Goal: Communication & Community: Share content

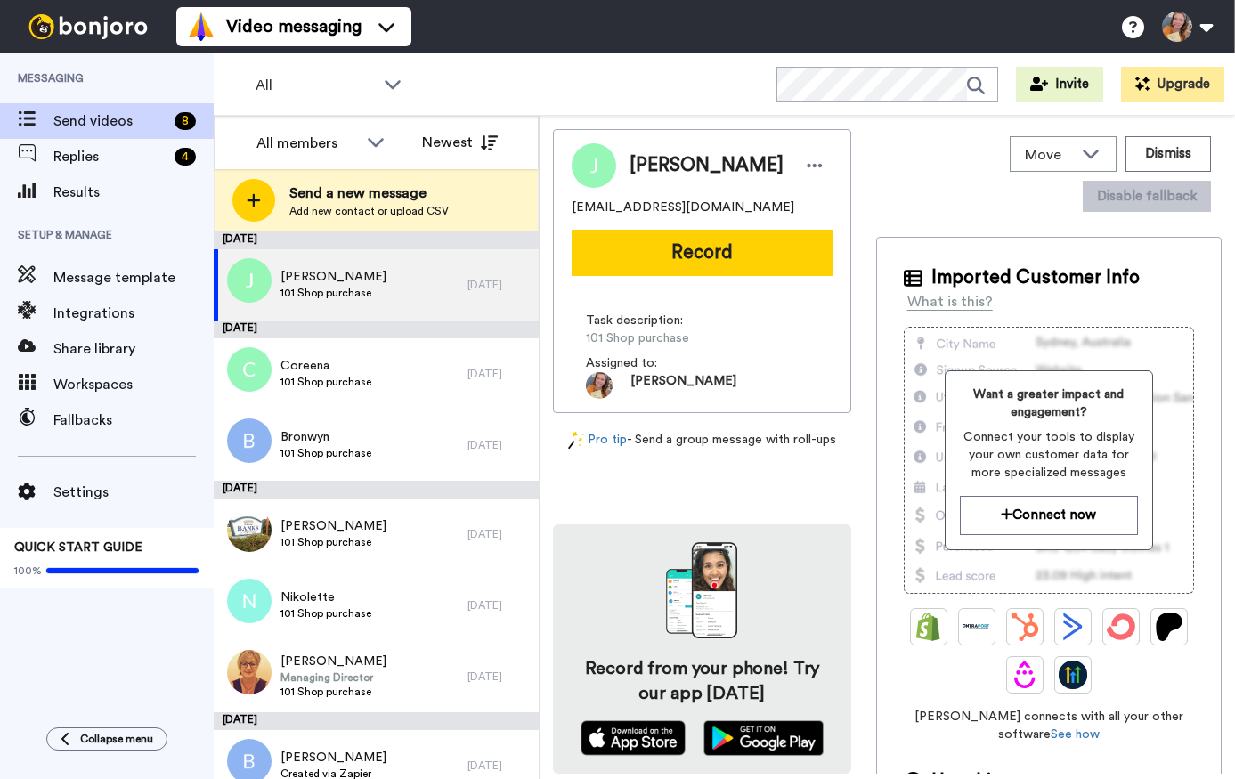
click at [616, 84] on div "All WORKSPACES View all All Default Task List + Add a new workspace Invite Upgr…" at bounding box center [724, 84] width 1021 height 62
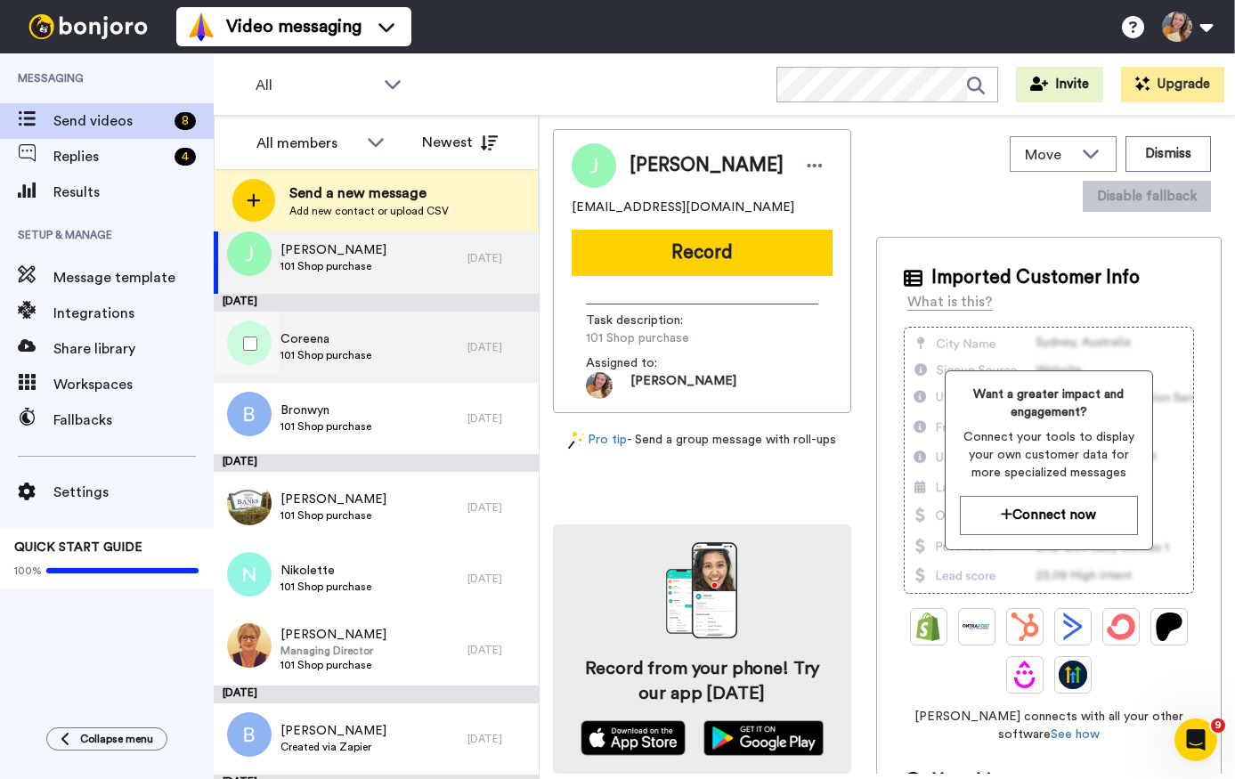
scroll to position [111, 0]
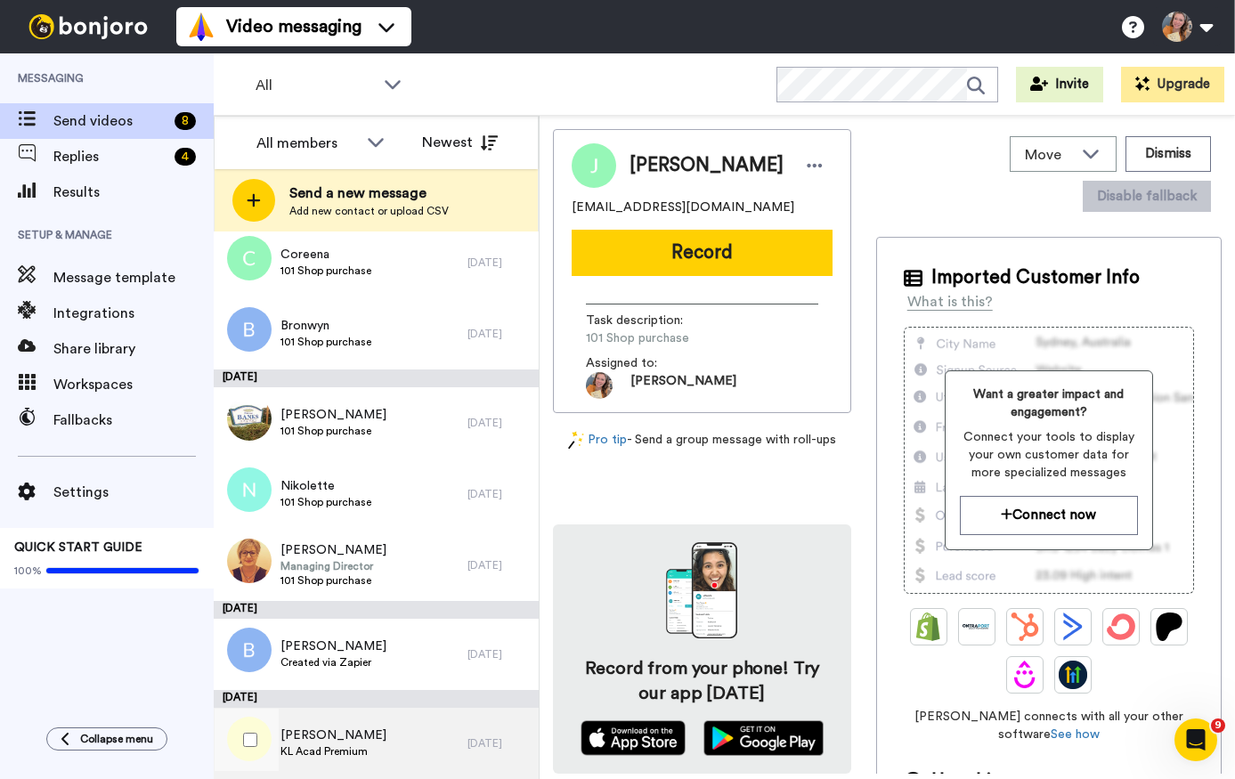
click at [391, 734] on div "Linda KL Acad Premium" at bounding box center [341, 743] width 254 height 71
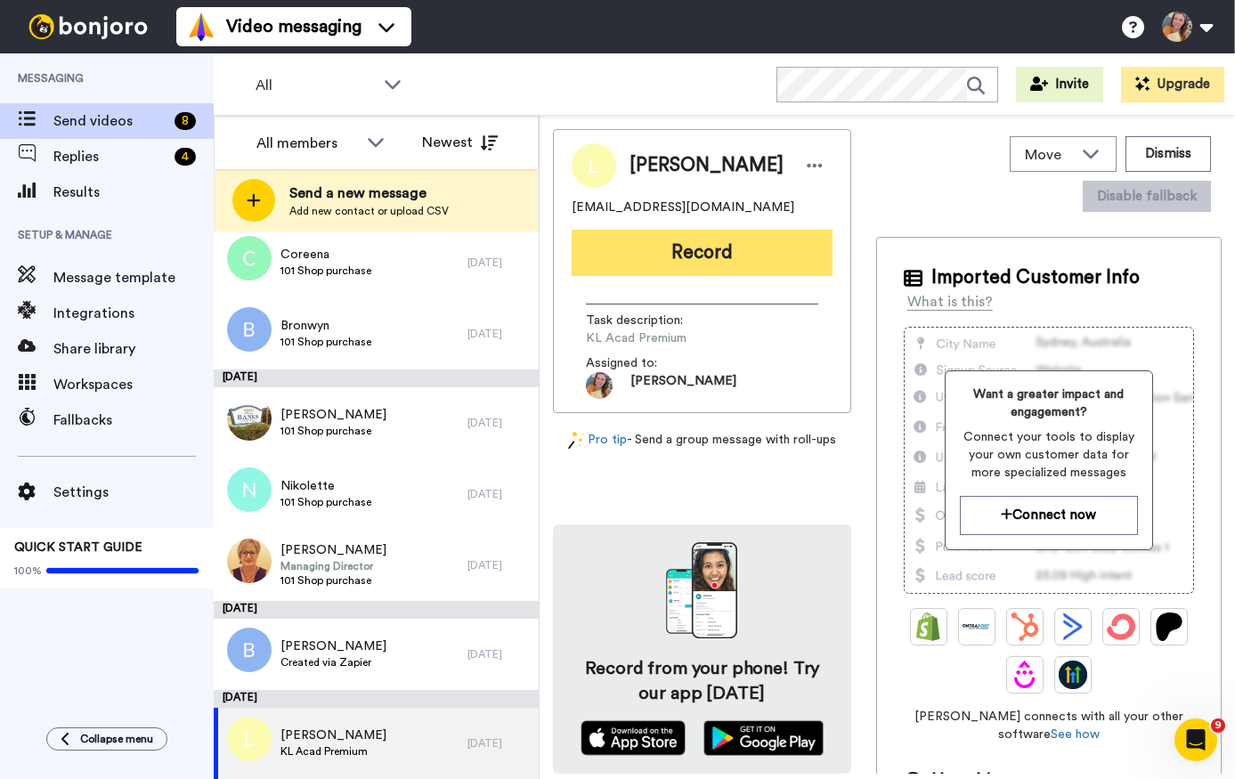
click at [689, 246] on button "Record" at bounding box center [701, 253] width 261 height 46
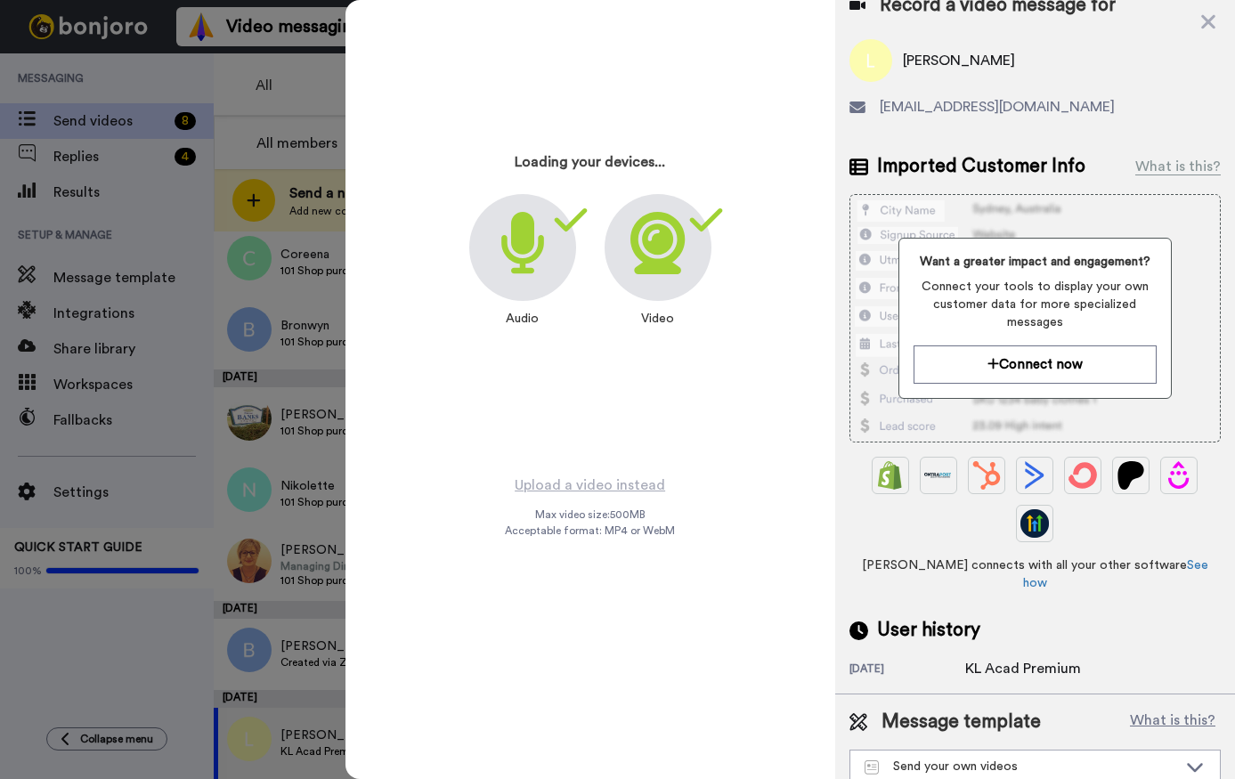
scroll to position [22, 0]
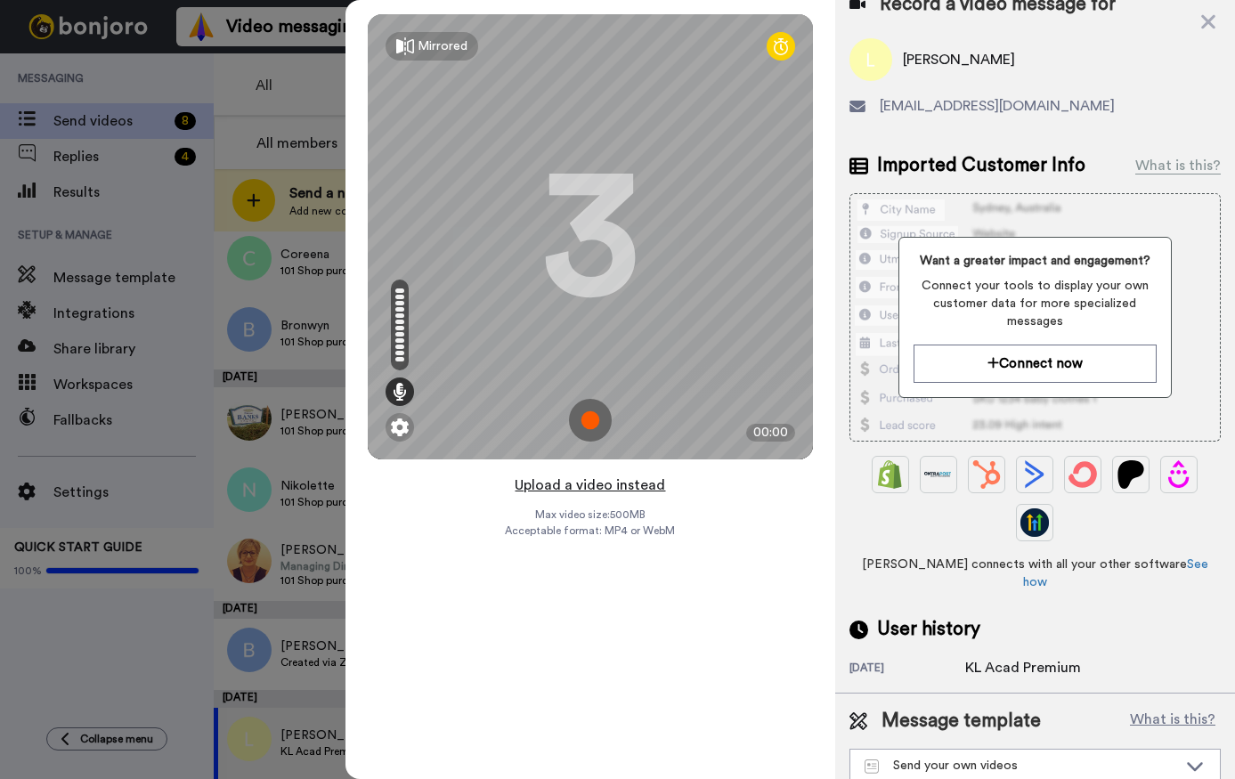
click at [623, 484] on button "Upload a video instead" at bounding box center [589, 485] width 161 height 23
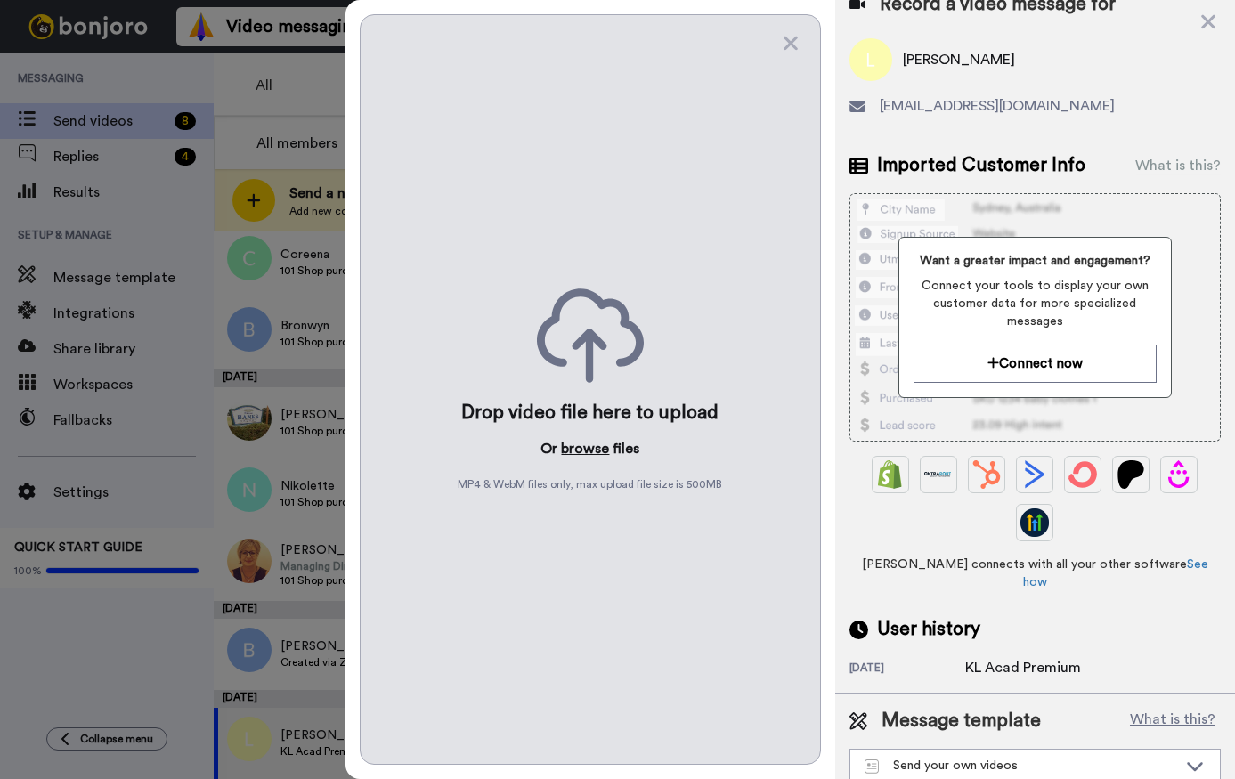
click at [594, 450] on button "browse" at bounding box center [585, 448] width 48 height 21
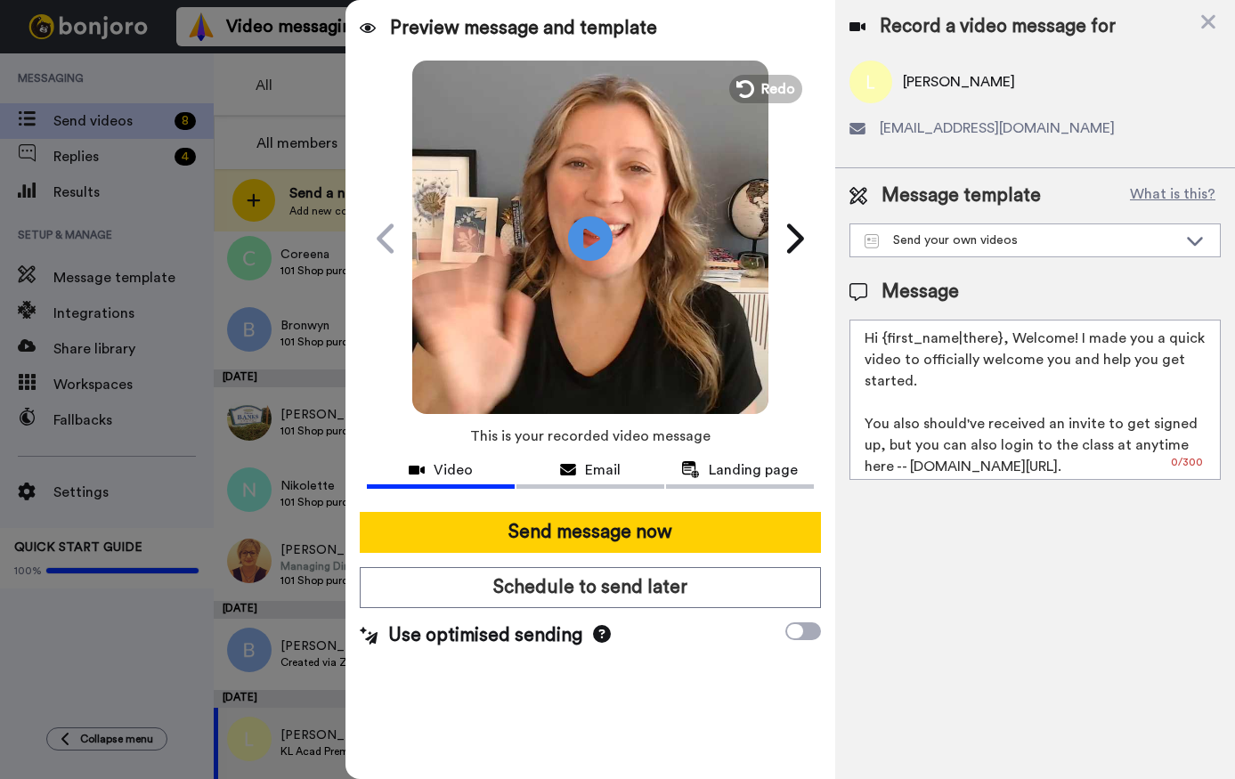
scroll to position [0, 0]
click at [660, 546] on button "Send message now" at bounding box center [590, 532] width 460 height 41
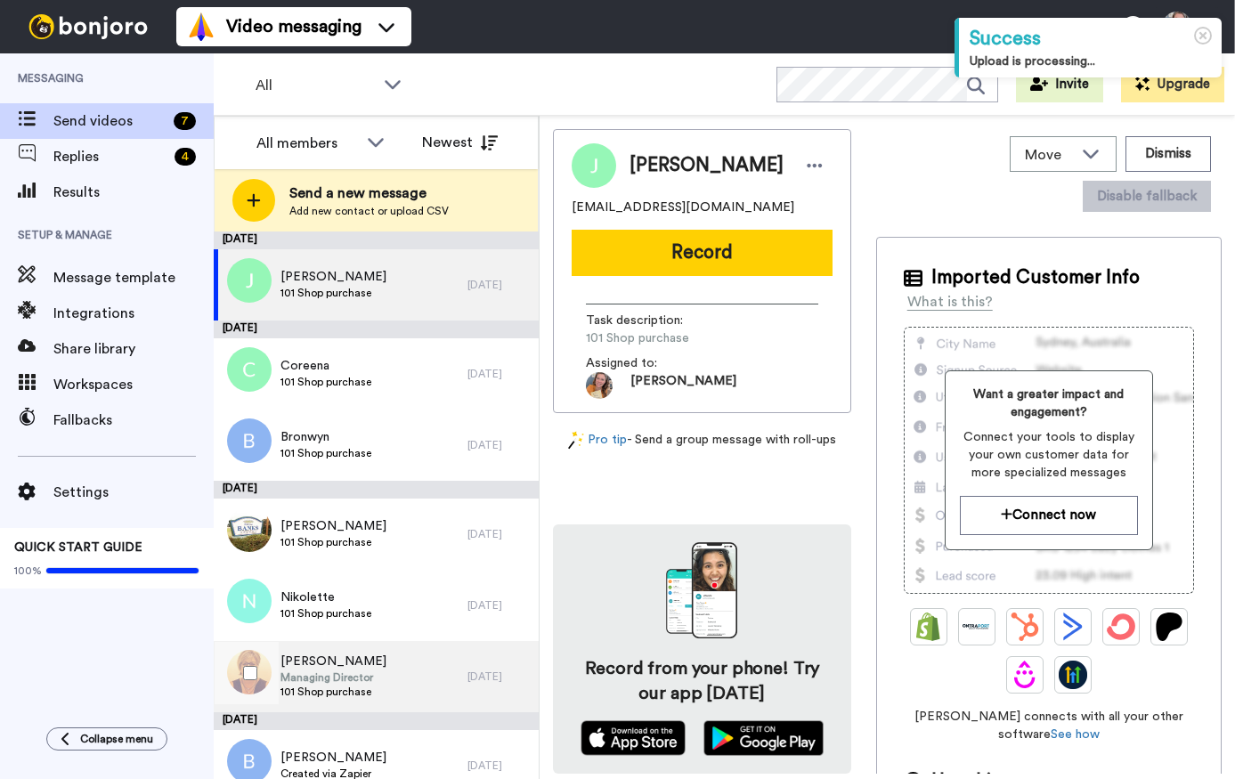
scroll to position [22, 0]
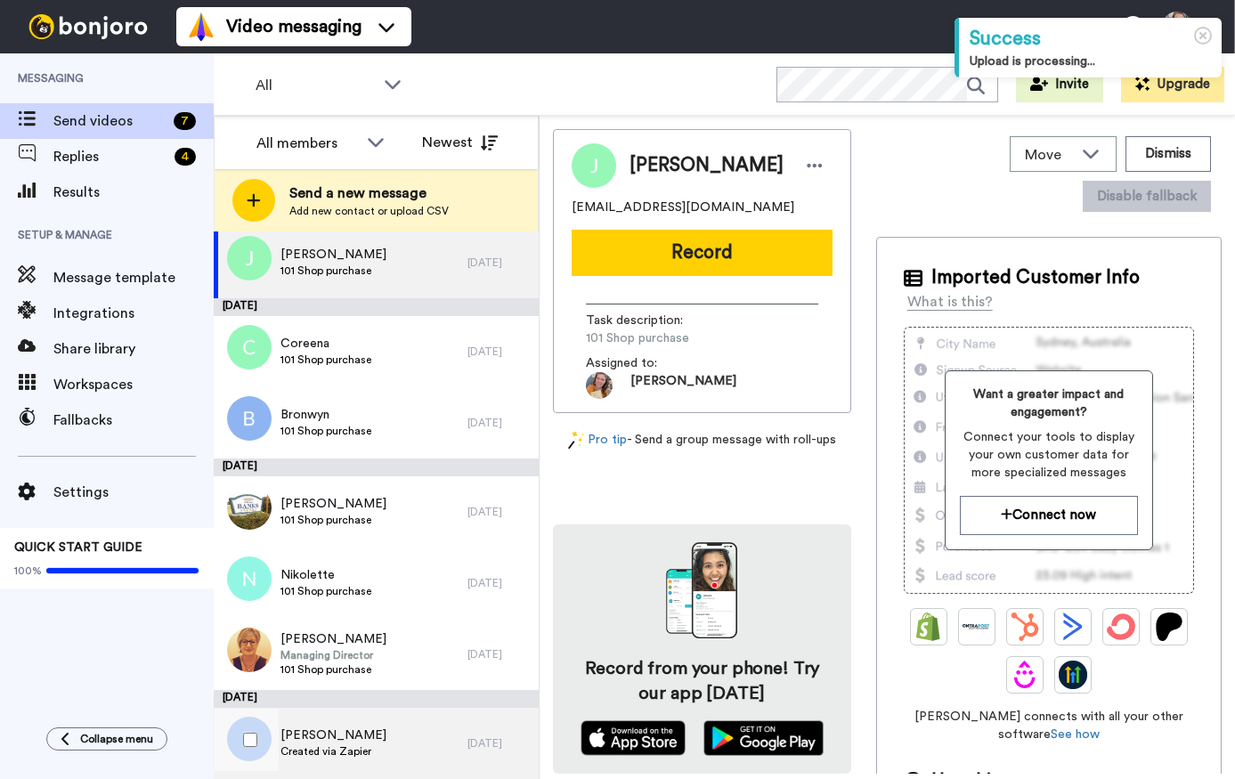
click at [417, 733] on div "Barbara Created via Zapier" at bounding box center [341, 743] width 254 height 71
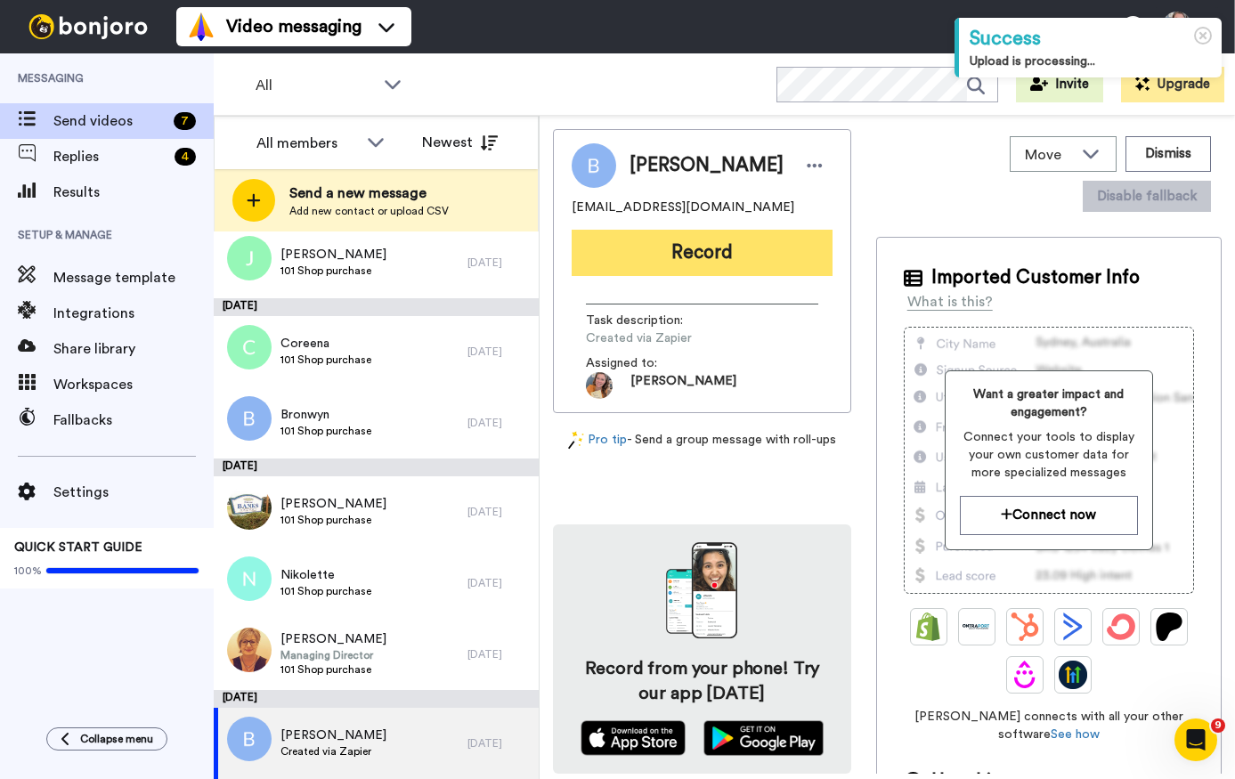
click at [714, 263] on button "Record" at bounding box center [701, 253] width 261 height 46
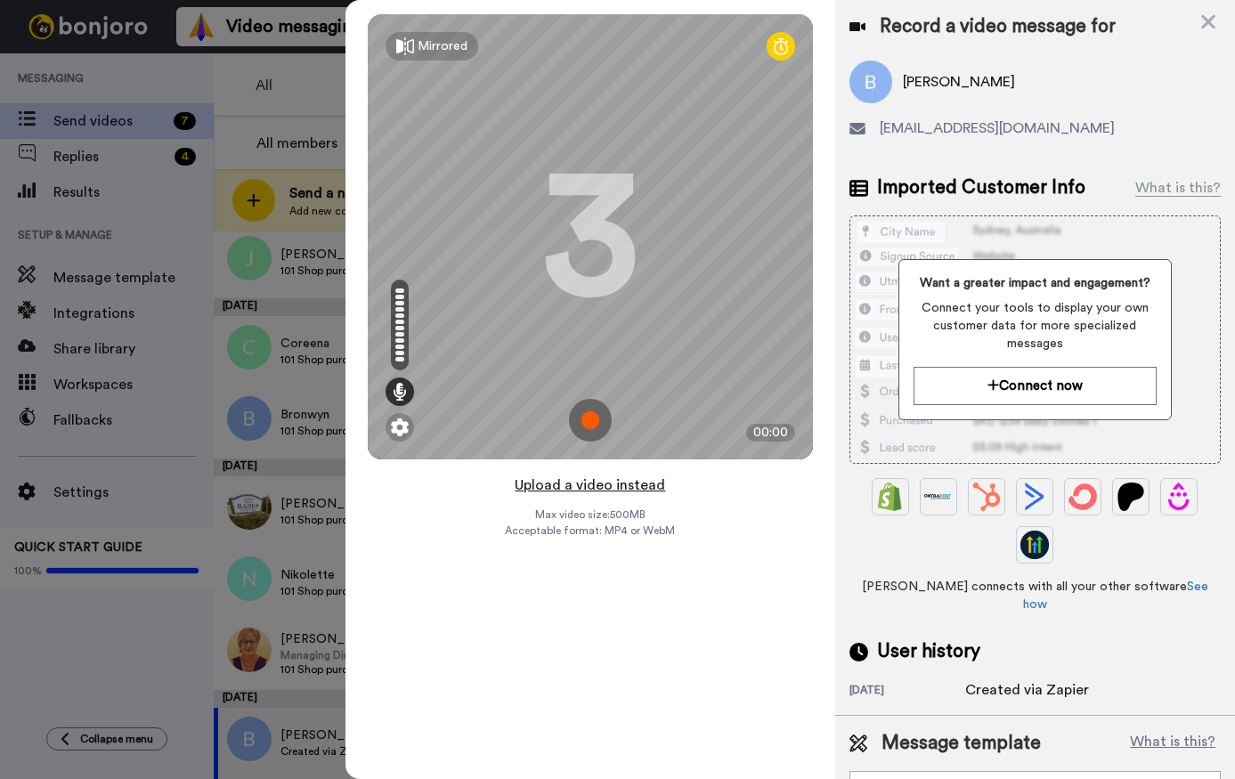
click at [615, 482] on button "Upload a video instead" at bounding box center [589, 485] width 161 height 23
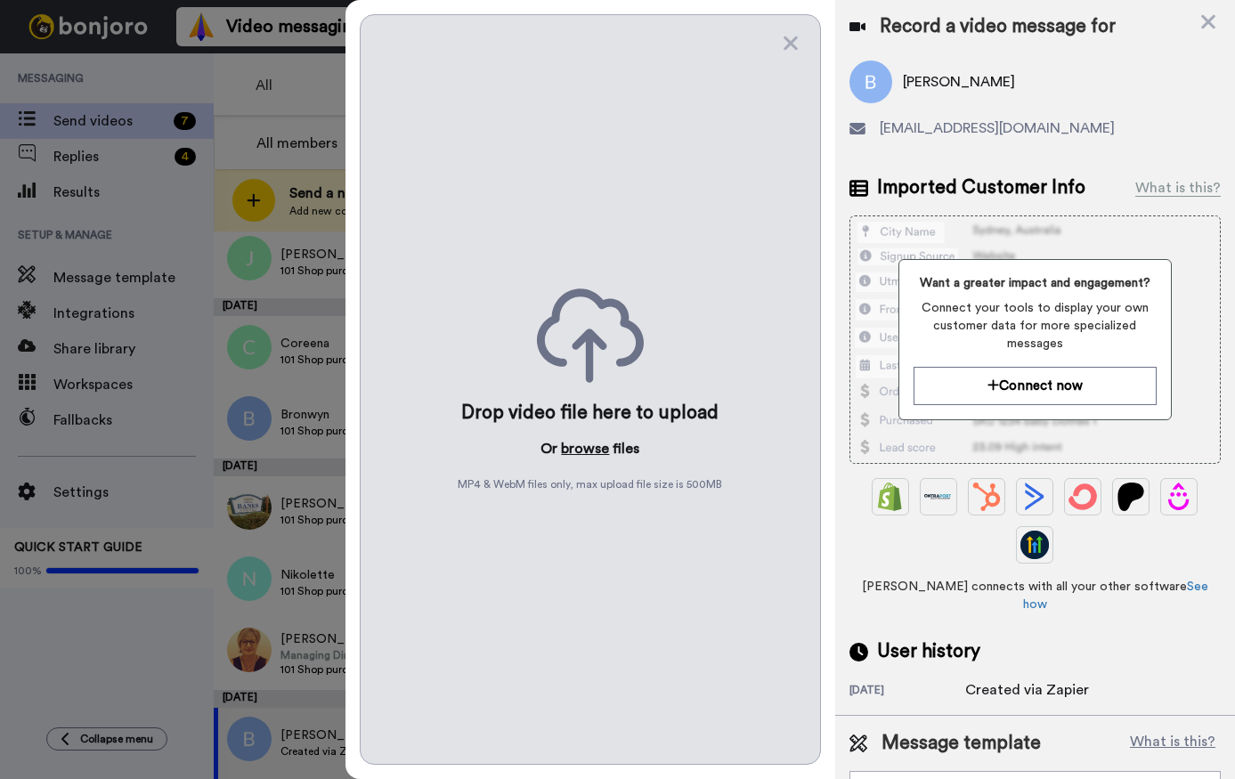
click at [590, 449] on button "browse" at bounding box center [585, 448] width 48 height 21
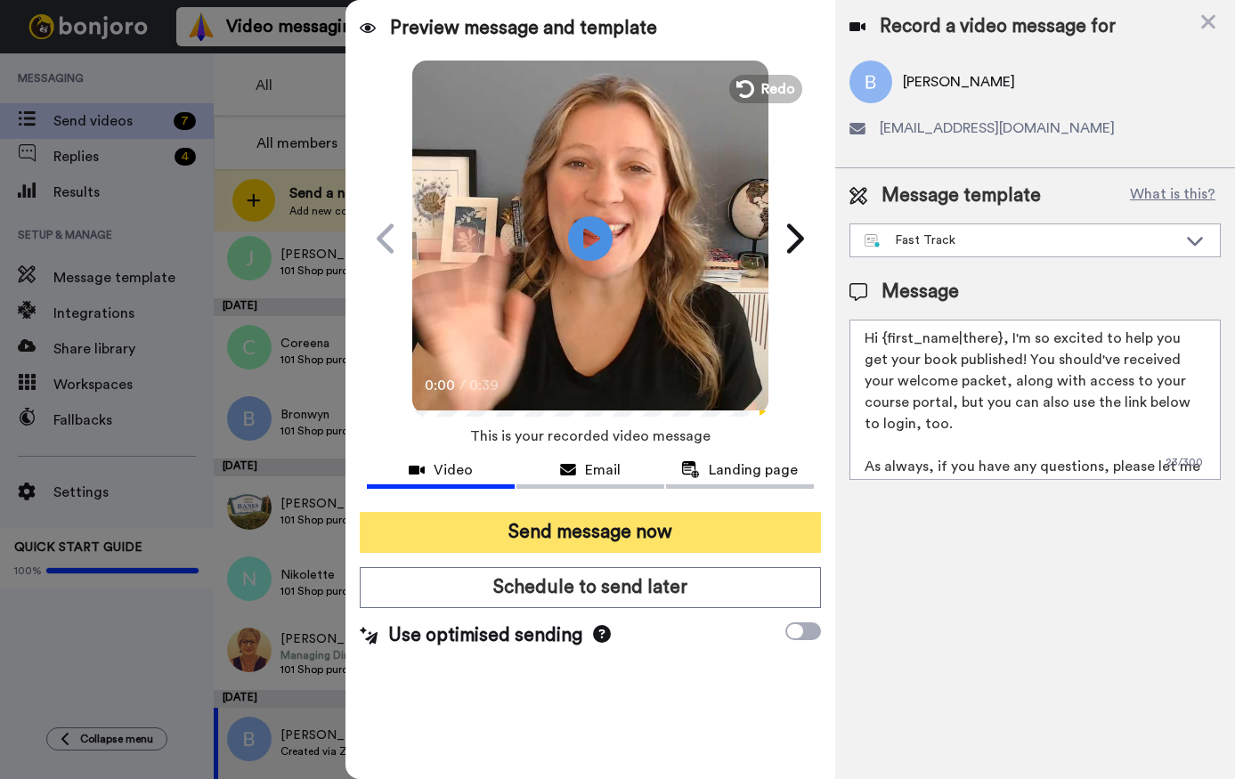
click at [676, 533] on button "Send message now" at bounding box center [590, 532] width 460 height 41
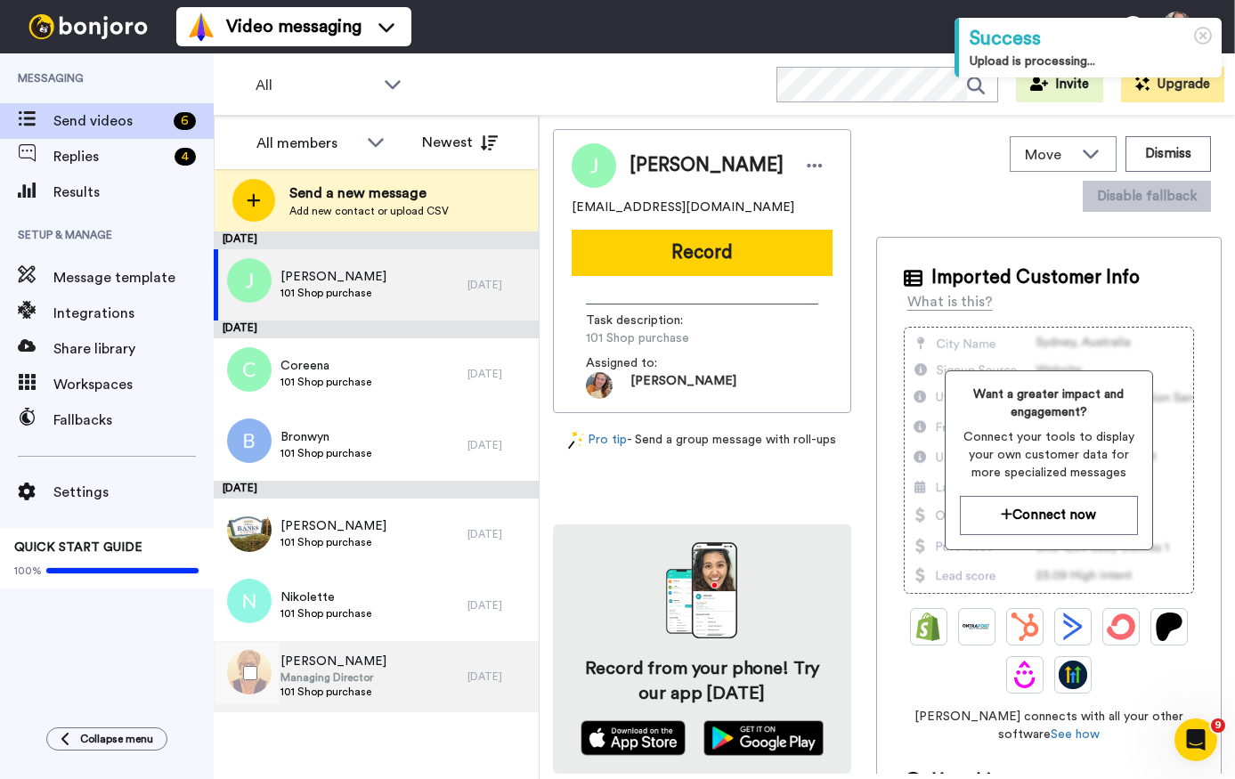
click at [442, 676] on div "[PERSON_NAME] Managing Director 101 Shop purchase" at bounding box center [341, 676] width 254 height 71
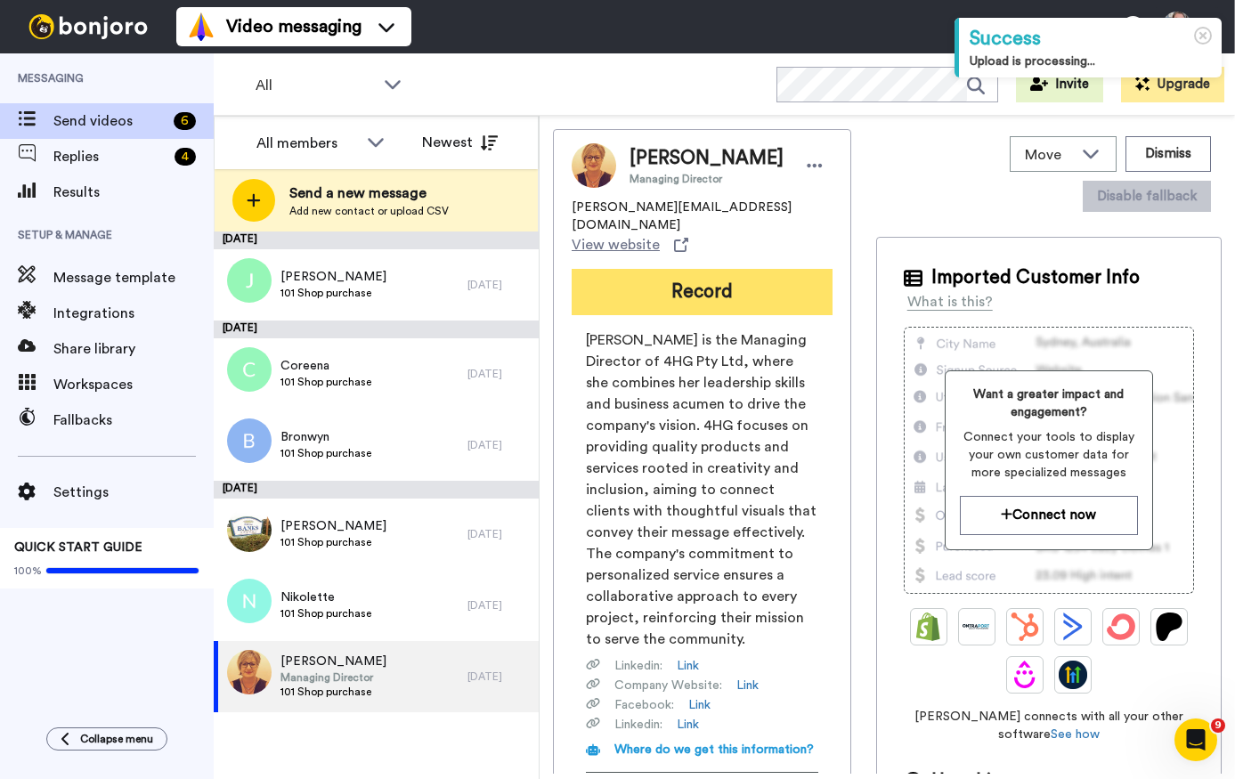
click at [689, 269] on button "Record" at bounding box center [701, 292] width 261 height 46
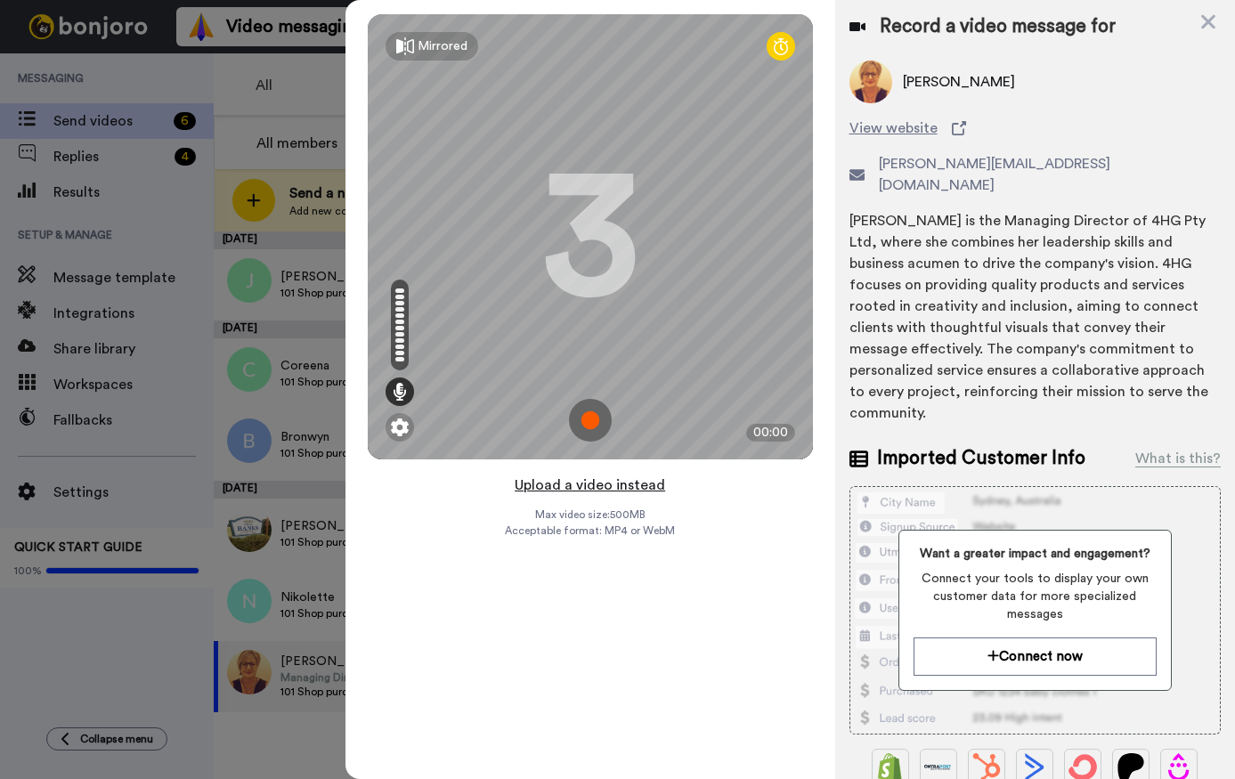
click at [605, 484] on button "Upload a video instead" at bounding box center [589, 485] width 161 height 23
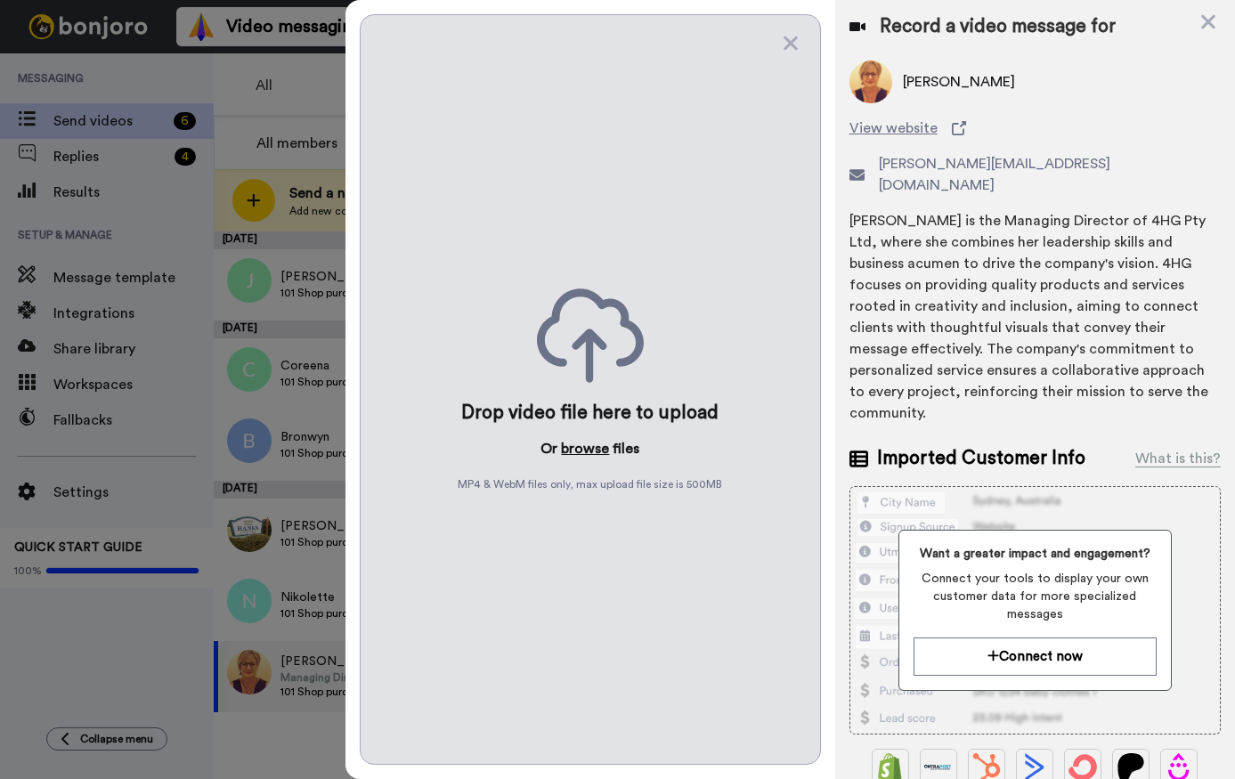
click at [587, 451] on button "browse" at bounding box center [585, 448] width 48 height 21
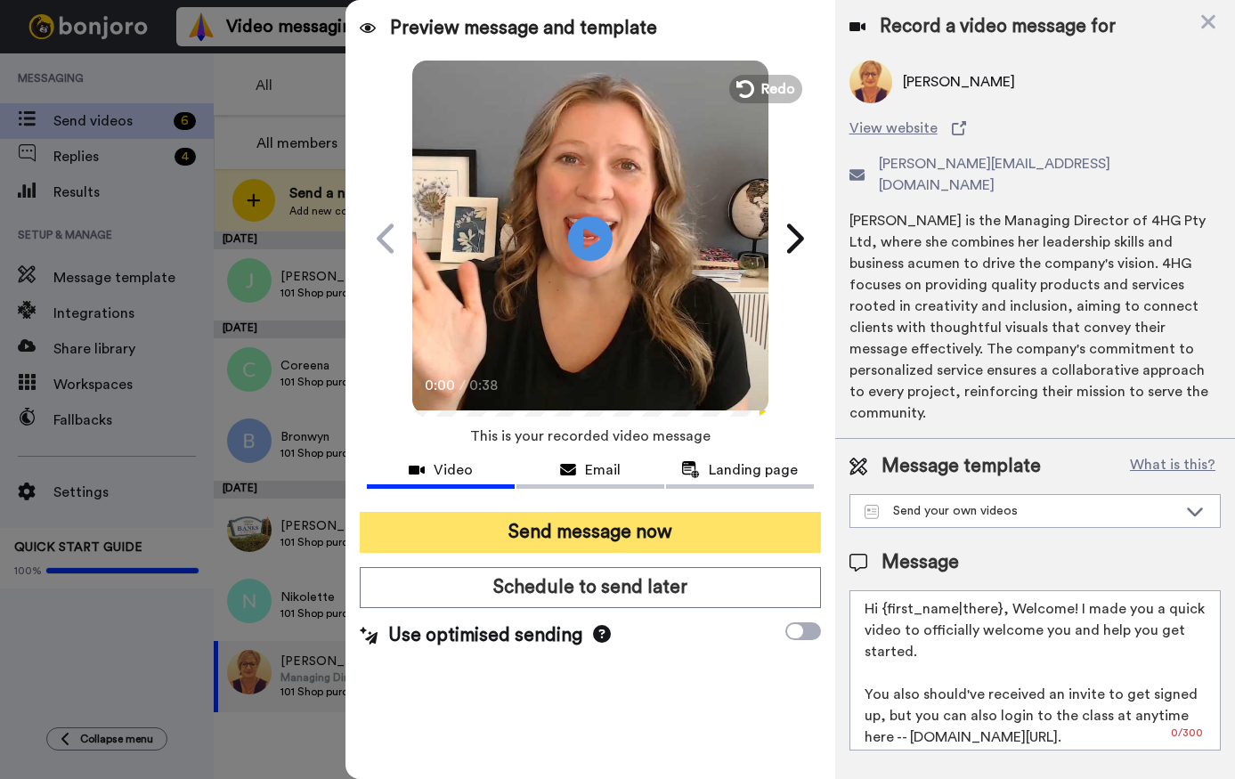
click at [619, 521] on button "Send message now" at bounding box center [590, 532] width 460 height 41
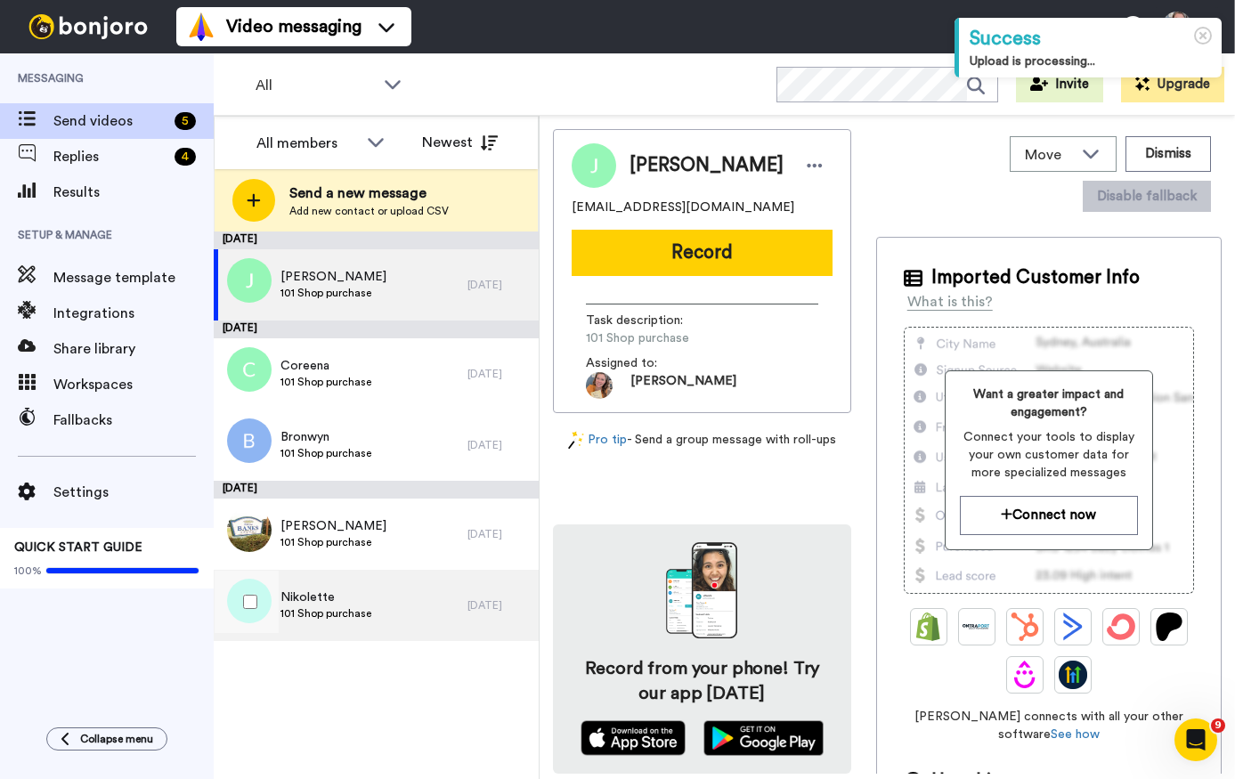
click at [409, 619] on div "Nikolette 101 Shop purchase" at bounding box center [341, 605] width 254 height 71
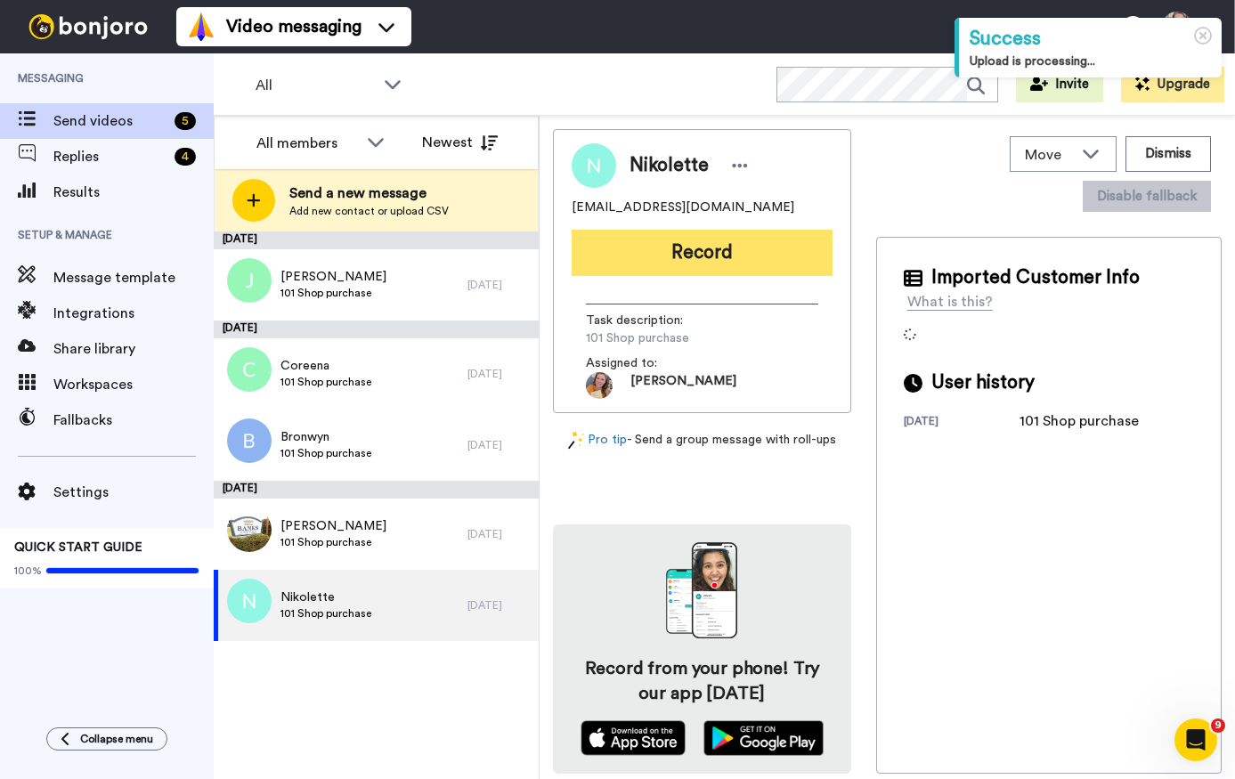
click at [717, 249] on button "Record" at bounding box center [701, 253] width 261 height 46
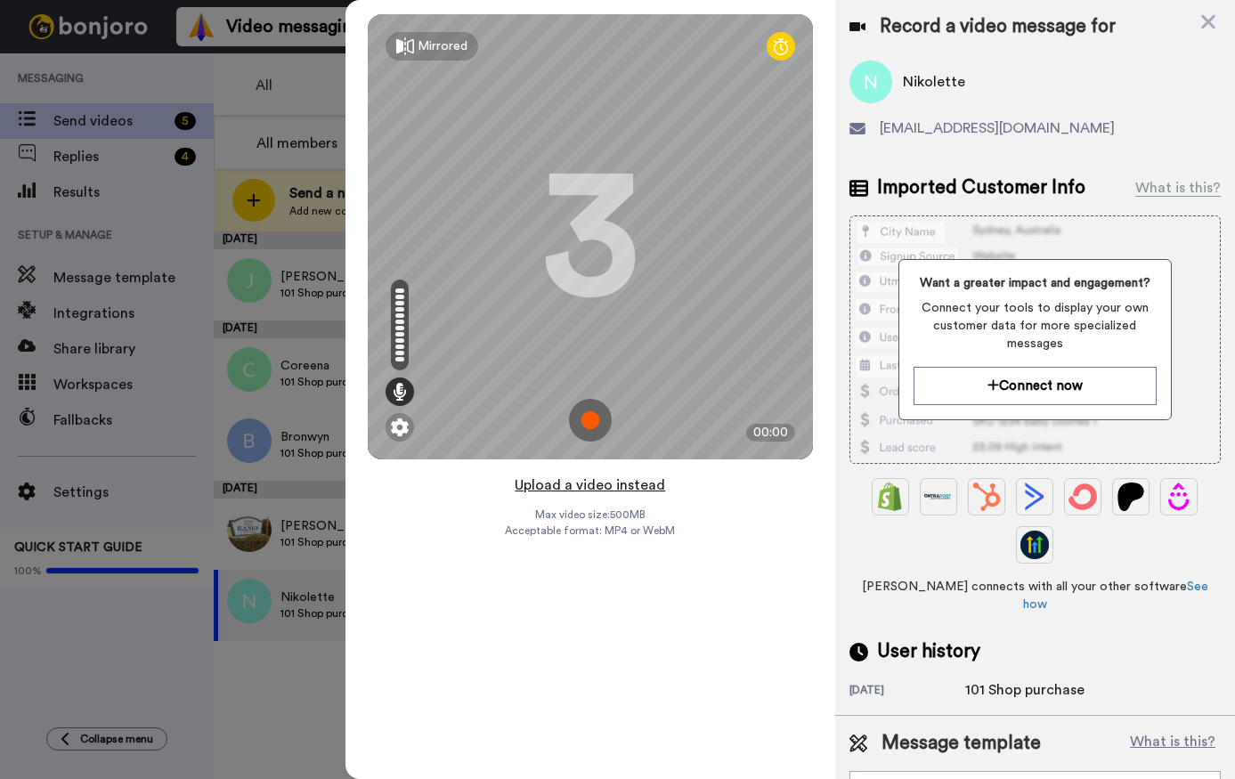
click at [600, 488] on button "Upload a video instead" at bounding box center [589, 485] width 161 height 23
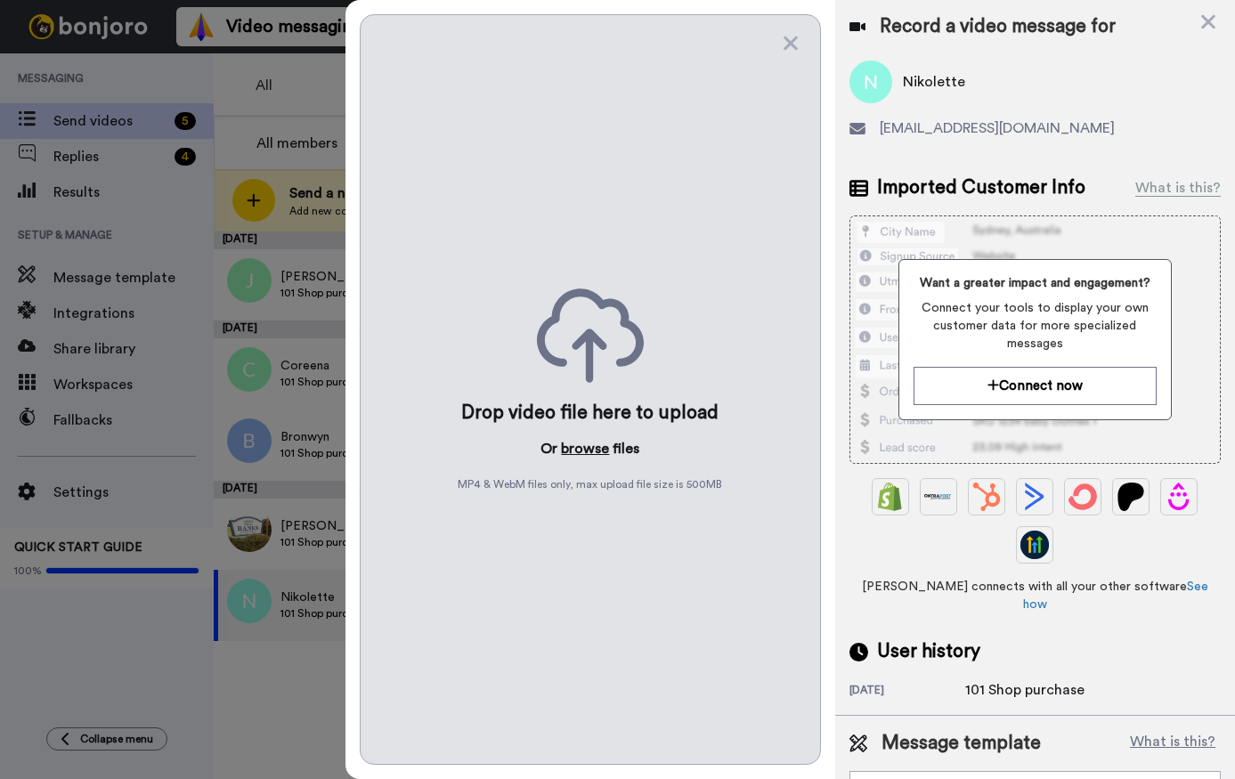
click at [578, 447] on button "browse" at bounding box center [585, 448] width 48 height 21
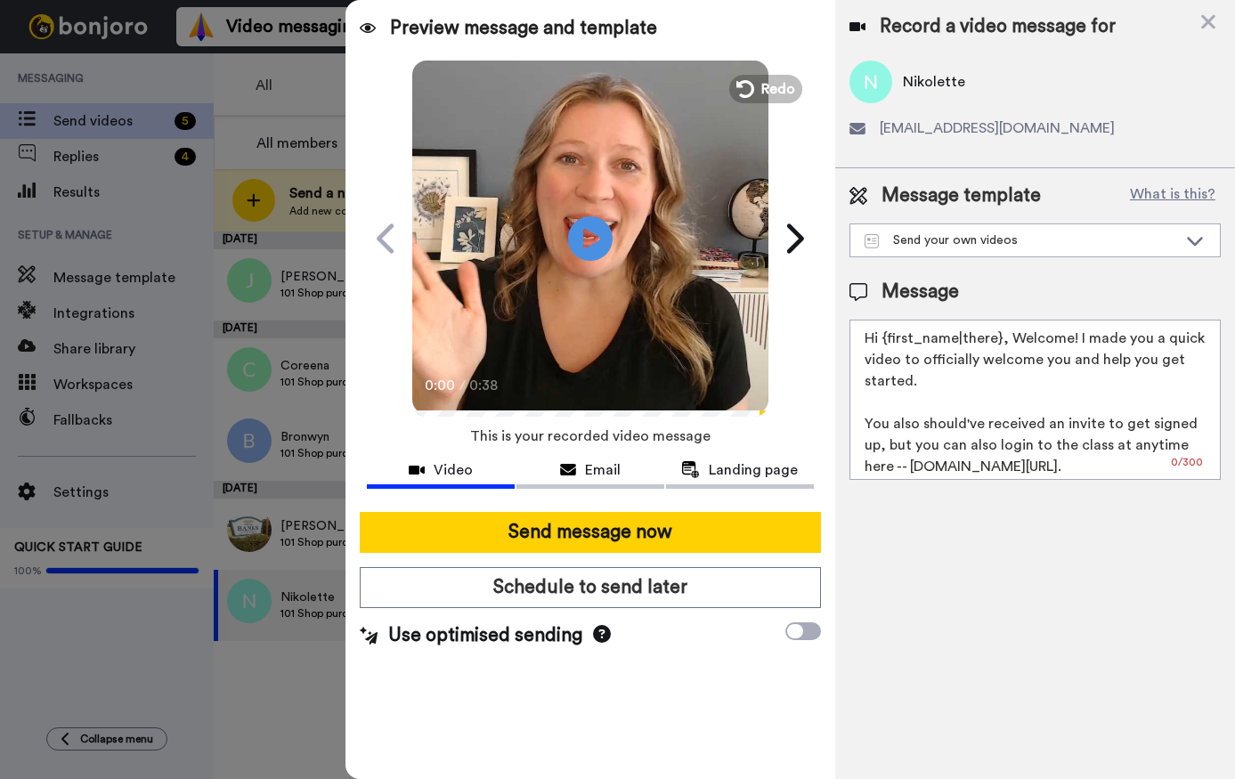
click at [609, 535] on button "Send message now" at bounding box center [590, 532] width 460 height 41
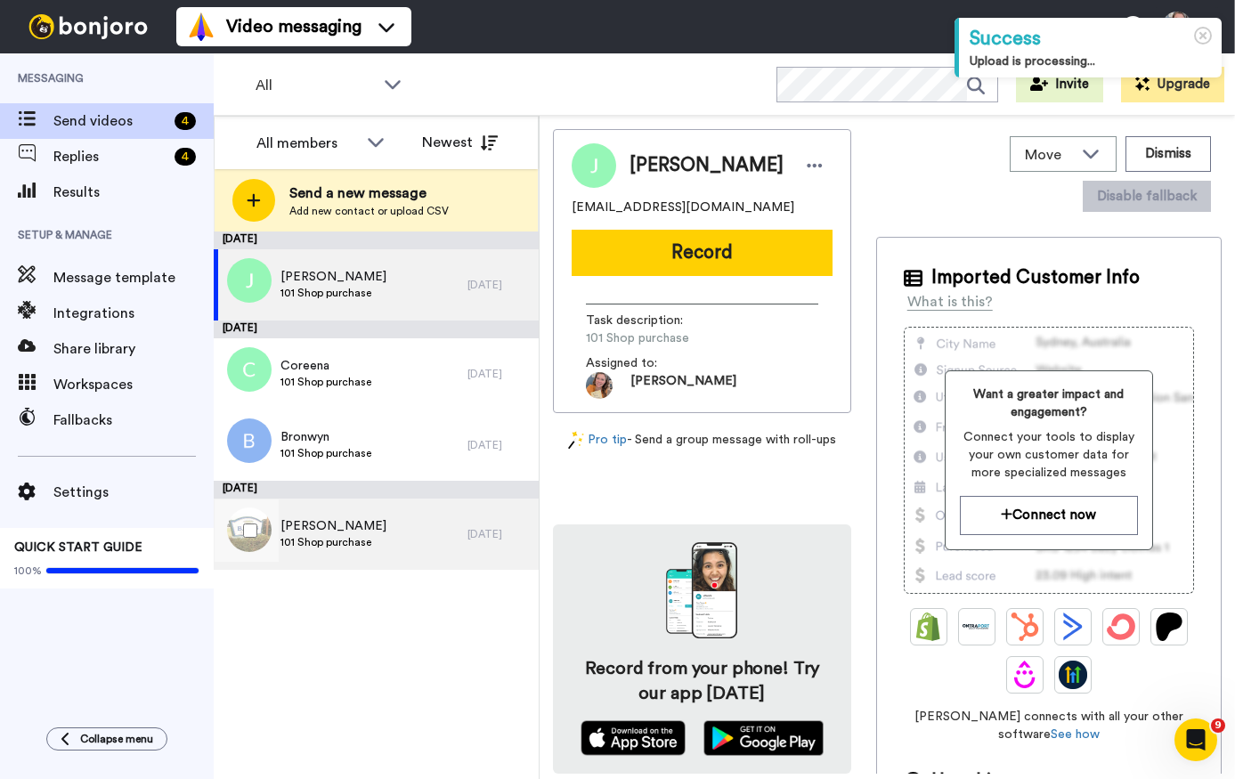
click at [441, 545] on div "[PERSON_NAME] 101 Shop purchase" at bounding box center [341, 533] width 254 height 71
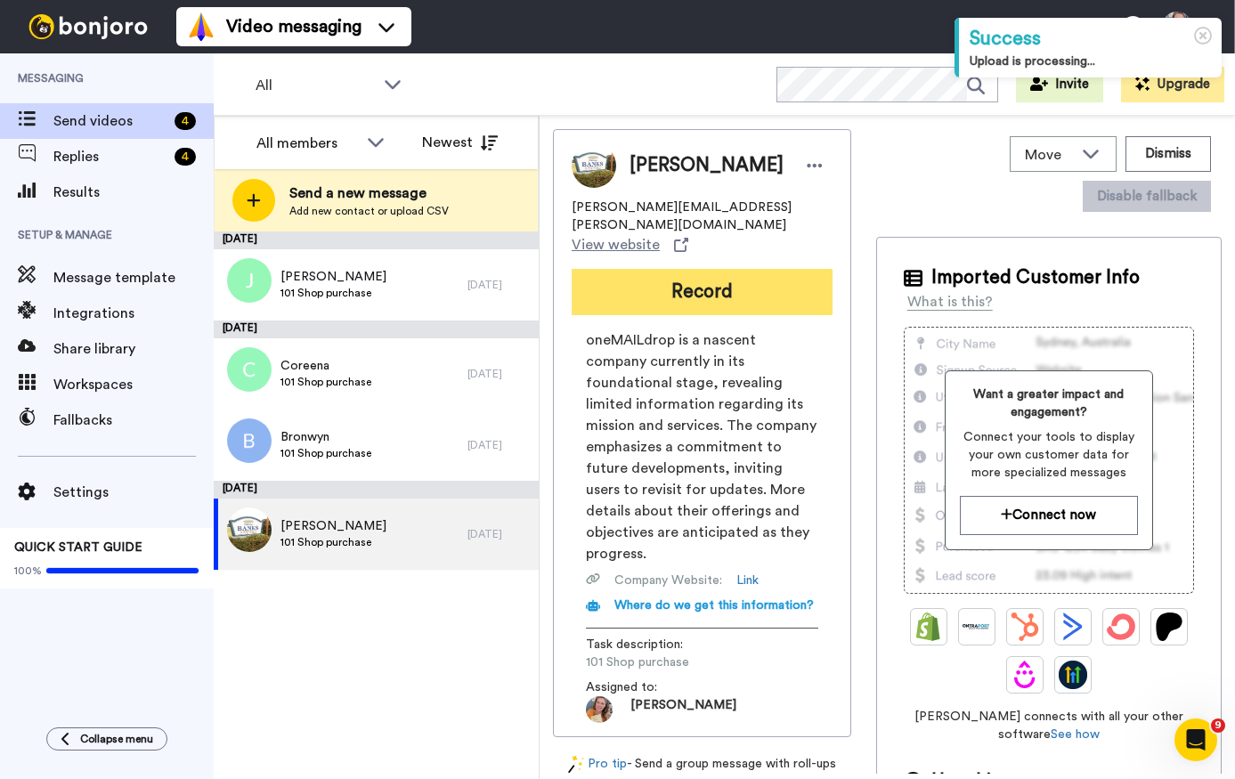
click at [700, 283] on button "Record" at bounding box center [701, 292] width 261 height 46
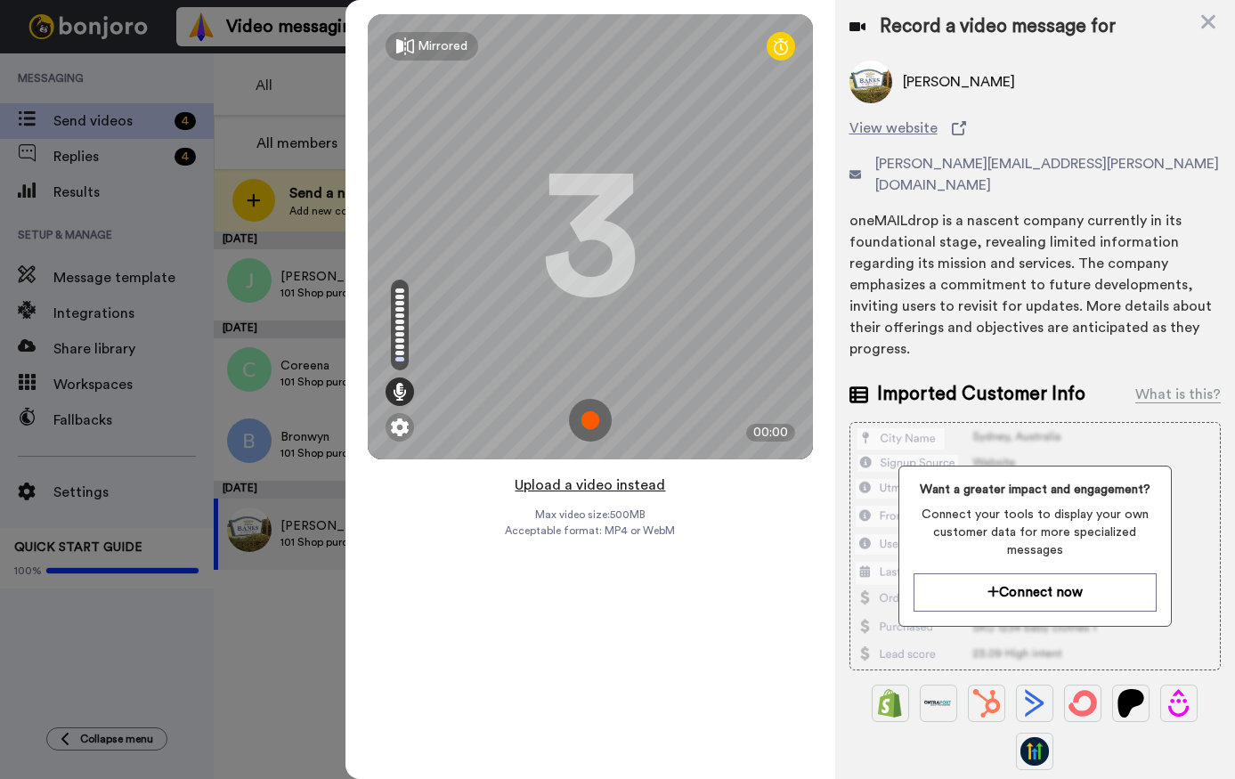
click at [623, 483] on button "Upload a video instead" at bounding box center [589, 485] width 161 height 23
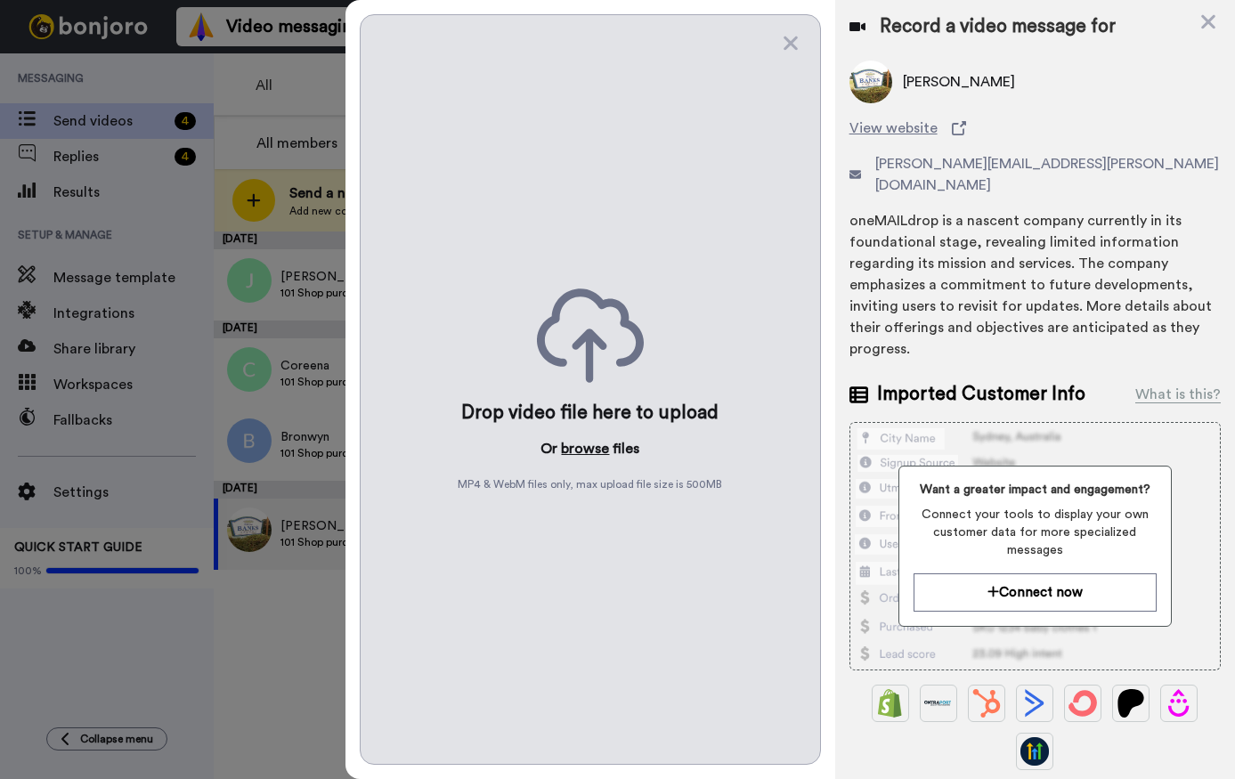
click at [601, 456] on button "browse" at bounding box center [585, 448] width 48 height 21
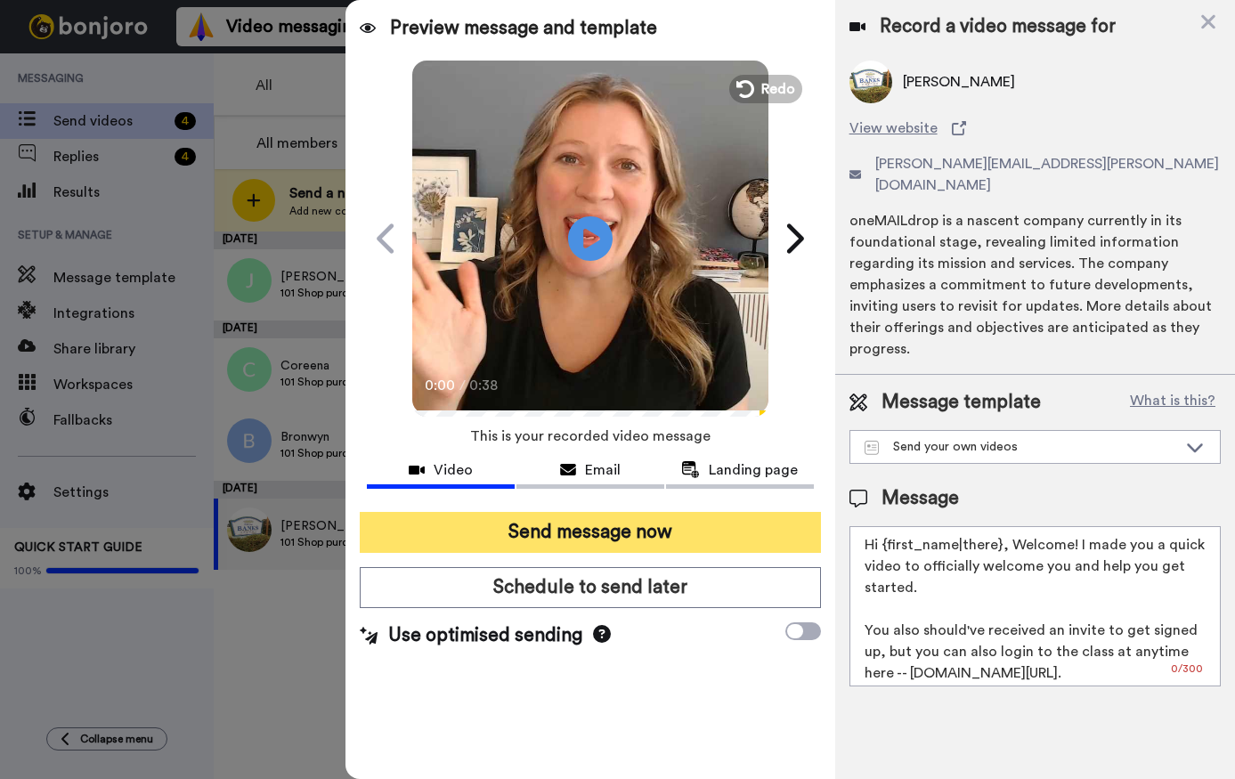
click at [635, 530] on button "Send message now" at bounding box center [590, 532] width 460 height 41
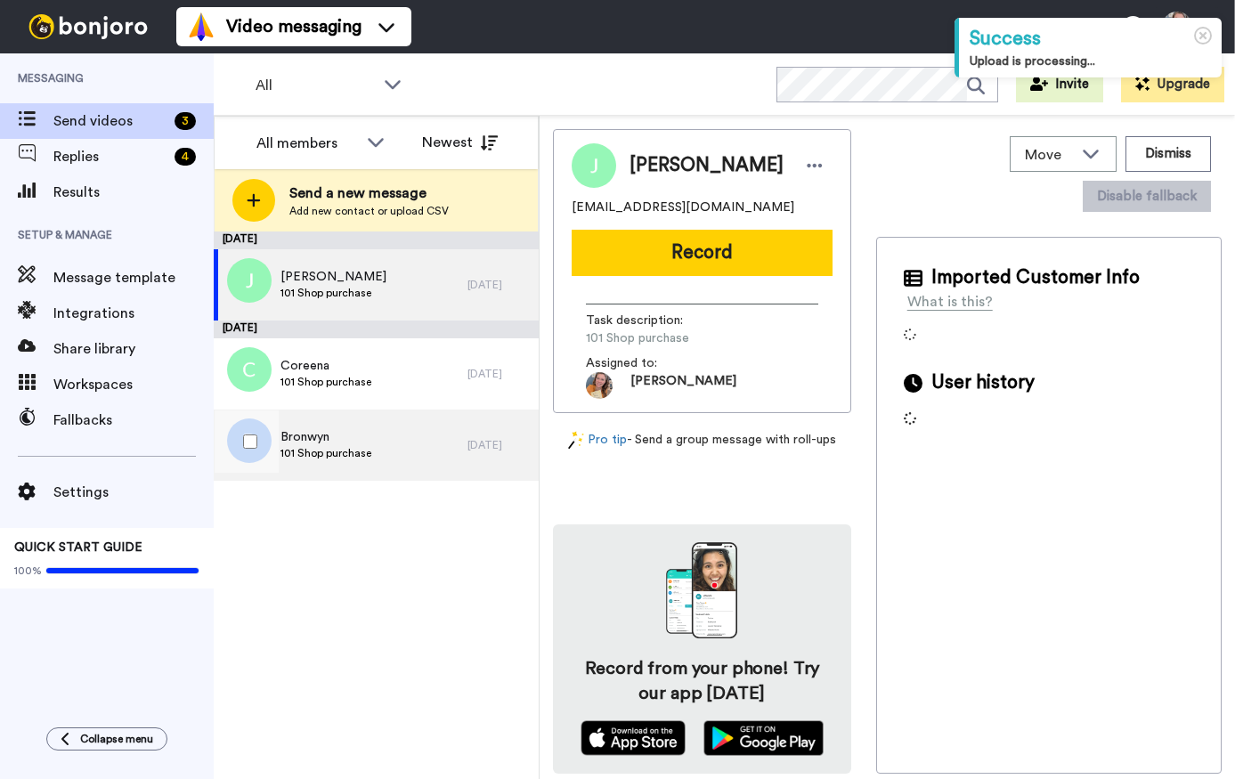
click at [433, 453] on div "Bronwyn 101 Shop purchase" at bounding box center [341, 444] width 254 height 71
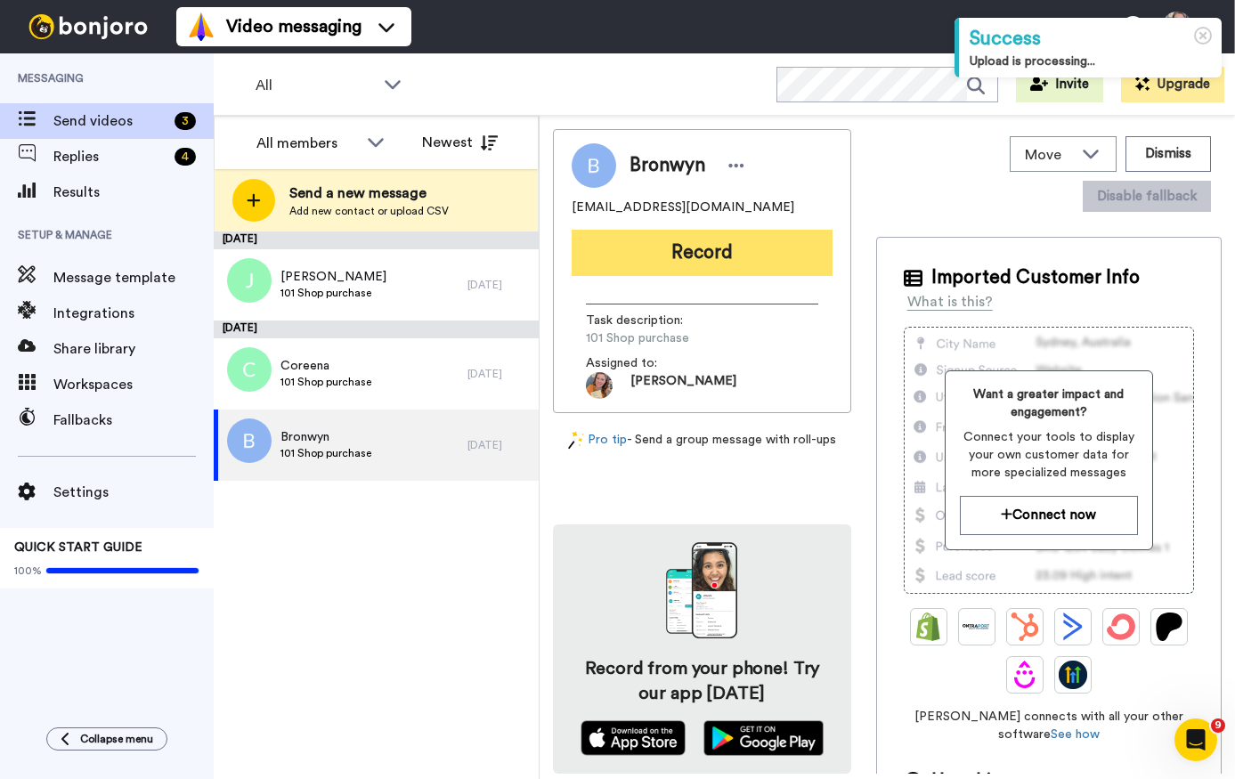
click at [692, 265] on button "Record" at bounding box center [701, 253] width 261 height 46
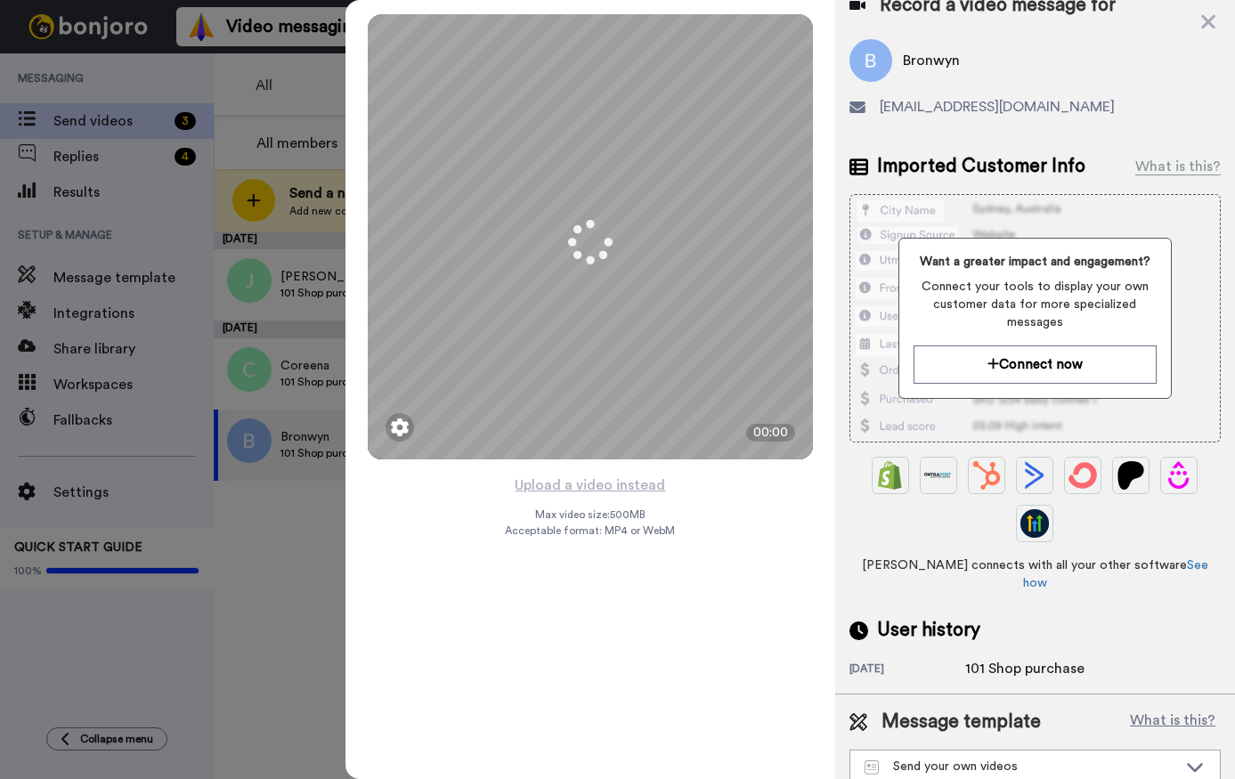
scroll to position [22, 0]
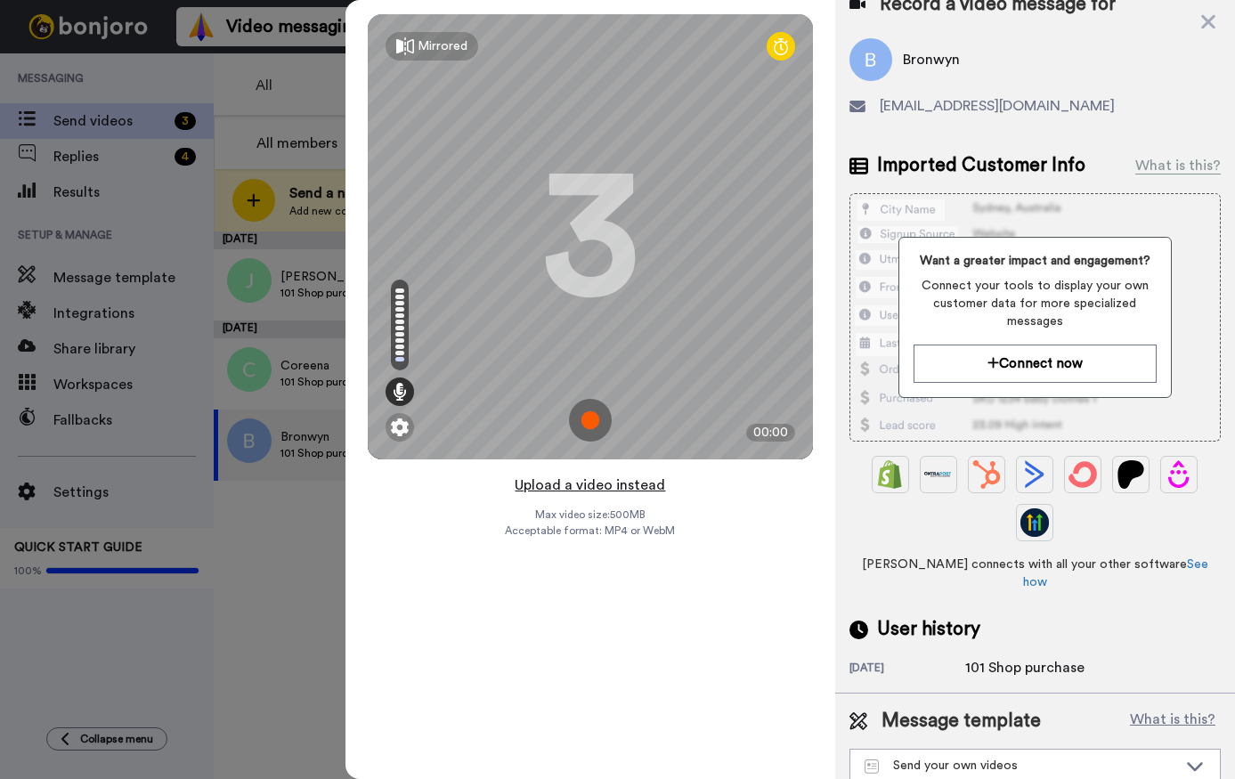
click at [626, 487] on button "Upload a video instead" at bounding box center [589, 485] width 161 height 23
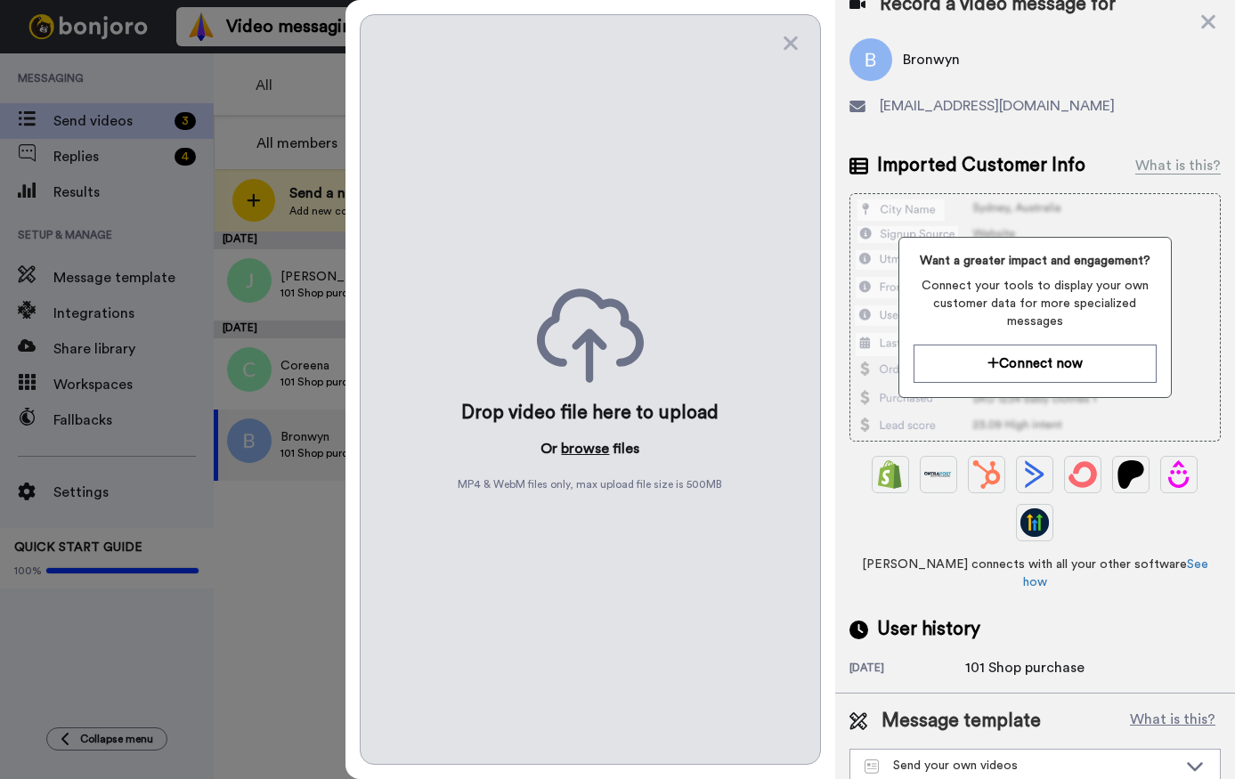
click at [601, 450] on button "browse" at bounding box center [585, 448] width 48 height 21
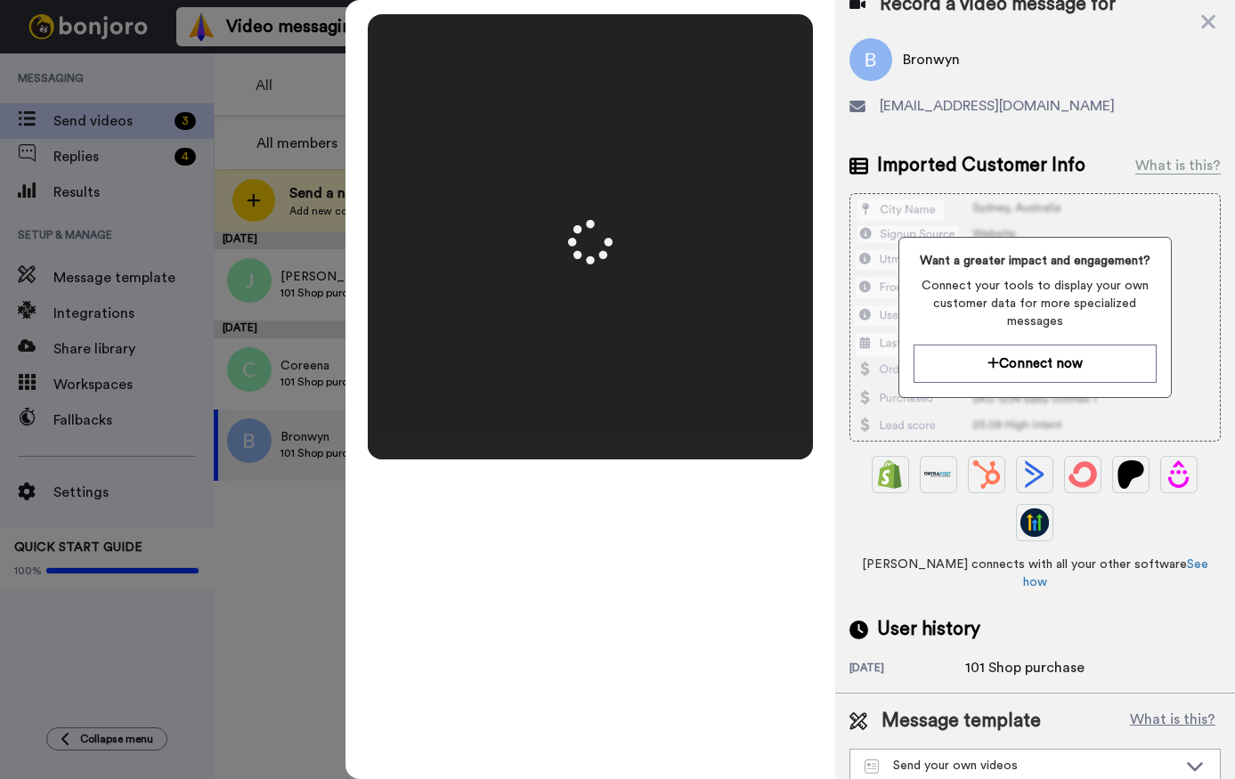
scroll to position [0, 0]
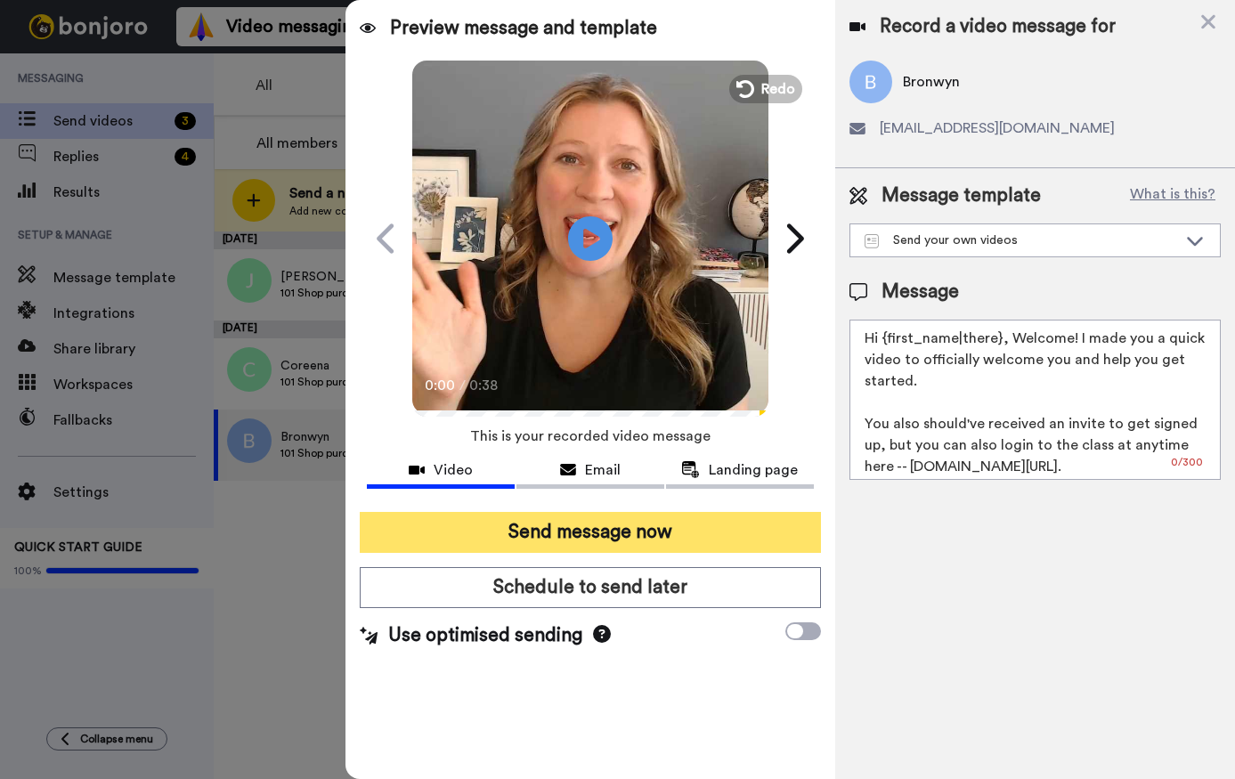
click at [611, 538] on button "Send message now" at bounding box center [590, 532] width 460 height 41
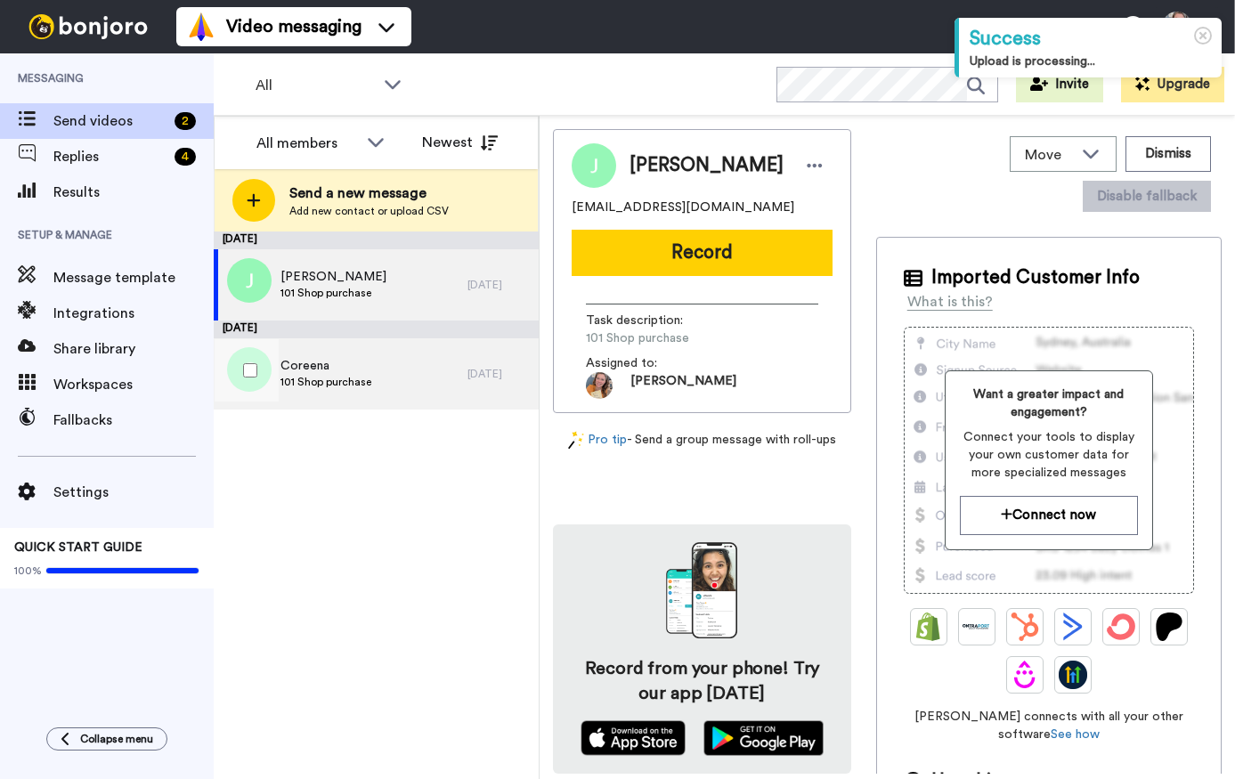
click at [395, 382] on div "Coreena 101 Shop purchase" at bounding box center [341, 373] width 254 height 71
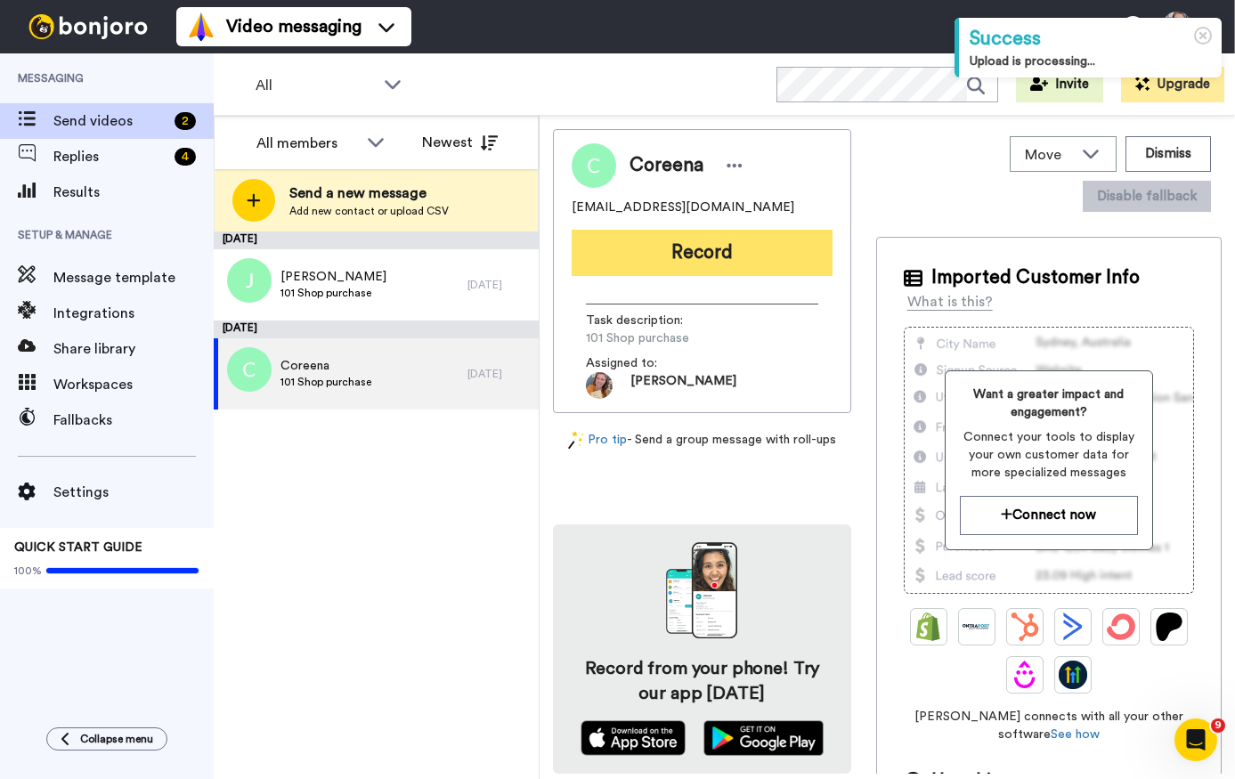
click at [705, 253] on button "Record" at bounding box center [701, 253] width 261 height 46
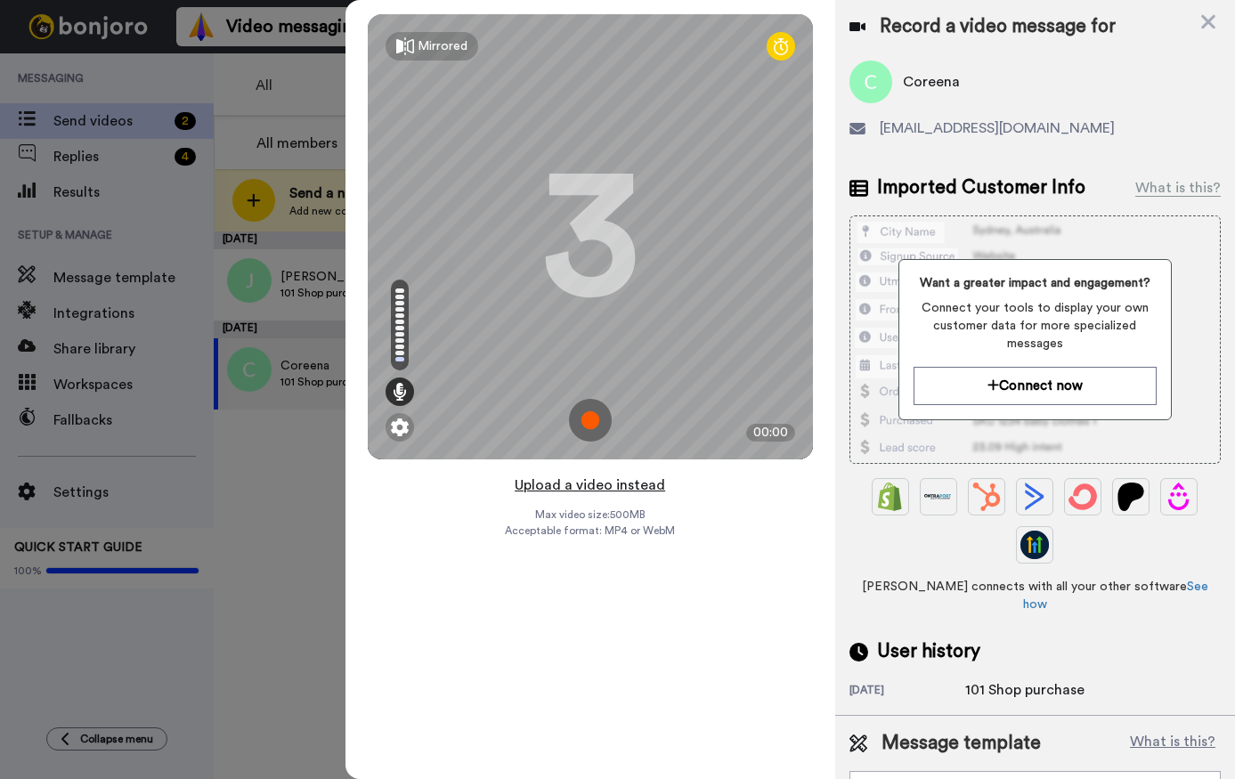
click at [635, 485] on button "Upload a video instead" at bounding box center [589, 485] width 161 height 23
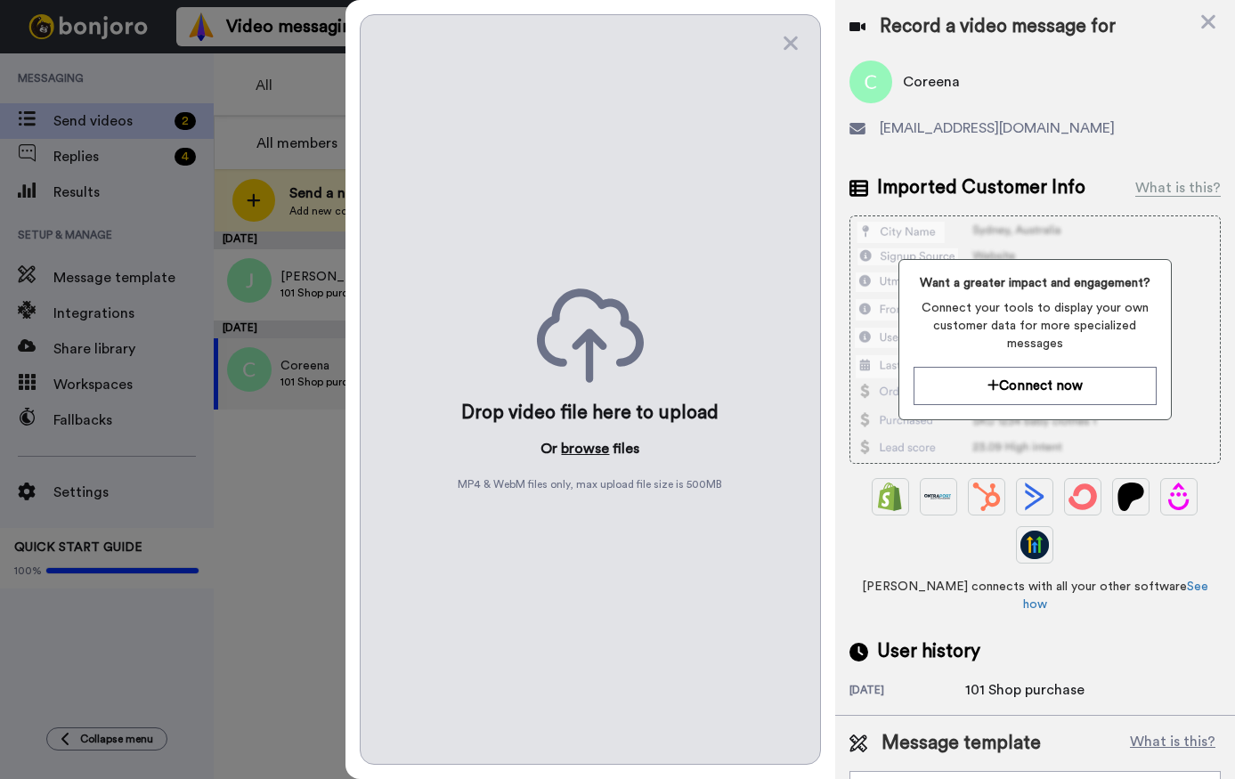
click at [583, 444] on button "browse" at bounding box center [585, 448] width 48 height 21
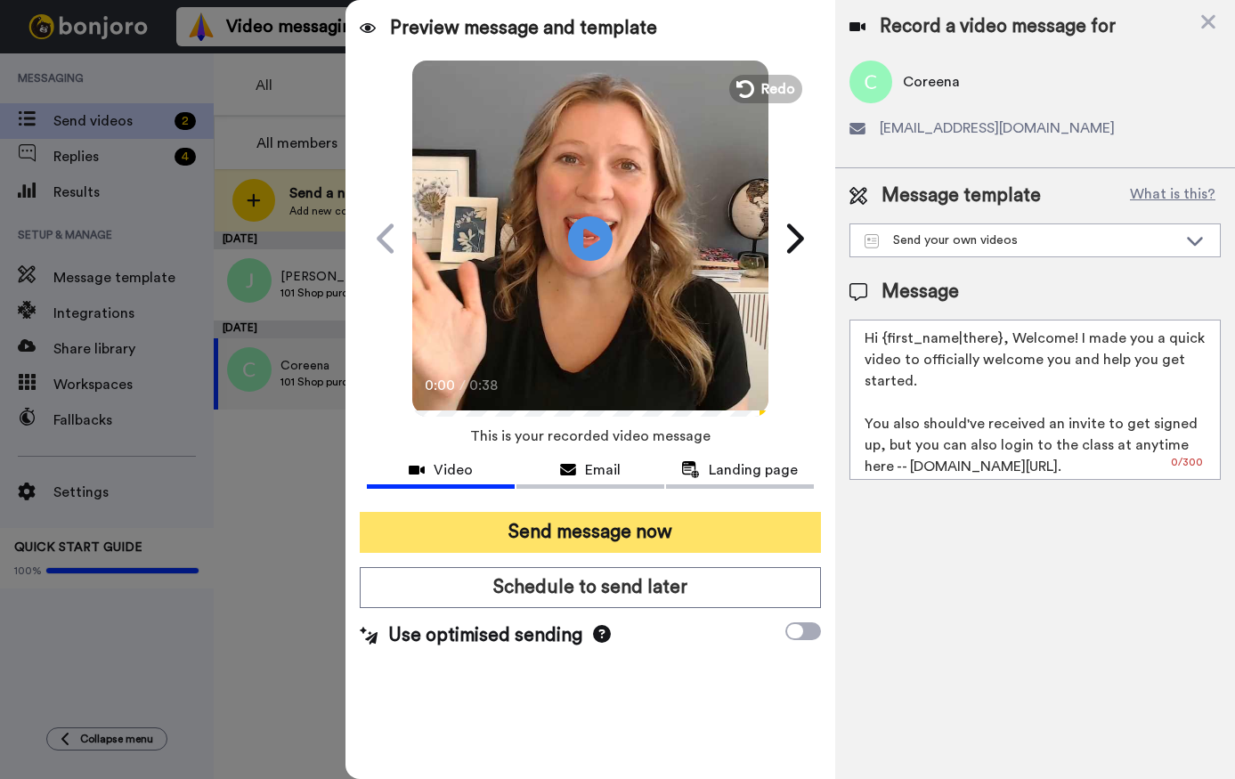
click at [622, 513] on button "Send message now" at bounding box center [590, 532] width 460 height 41
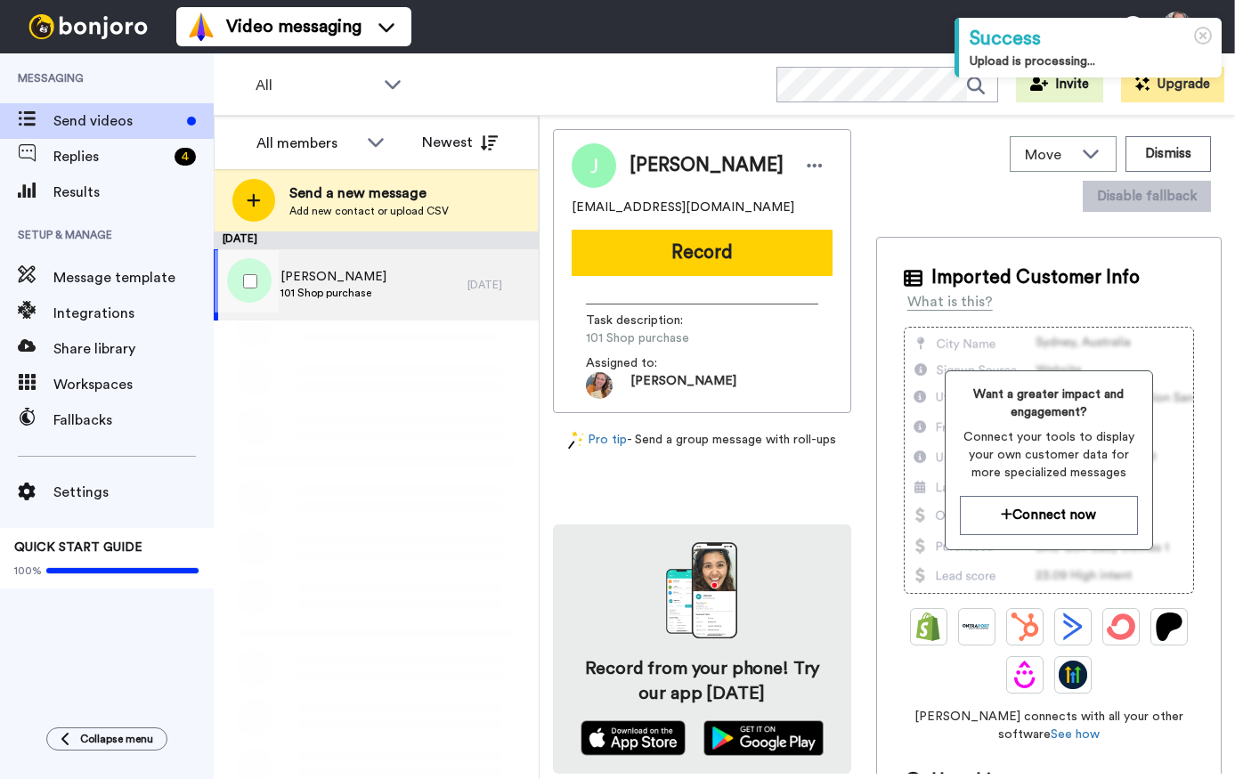
click at [416, 297] on div "[PERSON_NAME] 101 Shop purchase" at bounding box center [341, 284] width 254 height 71
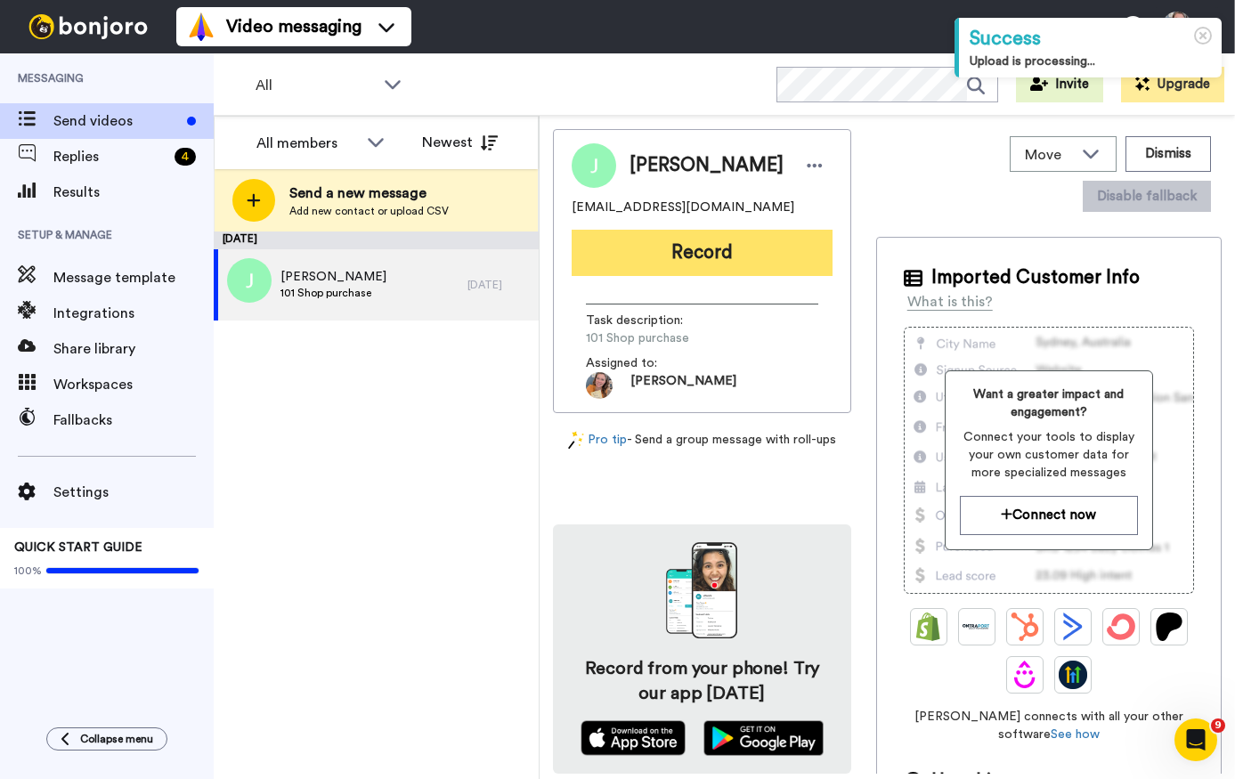
click at [702, 263] on button "Record" at bounding box center [701, 253] width 261 height 46
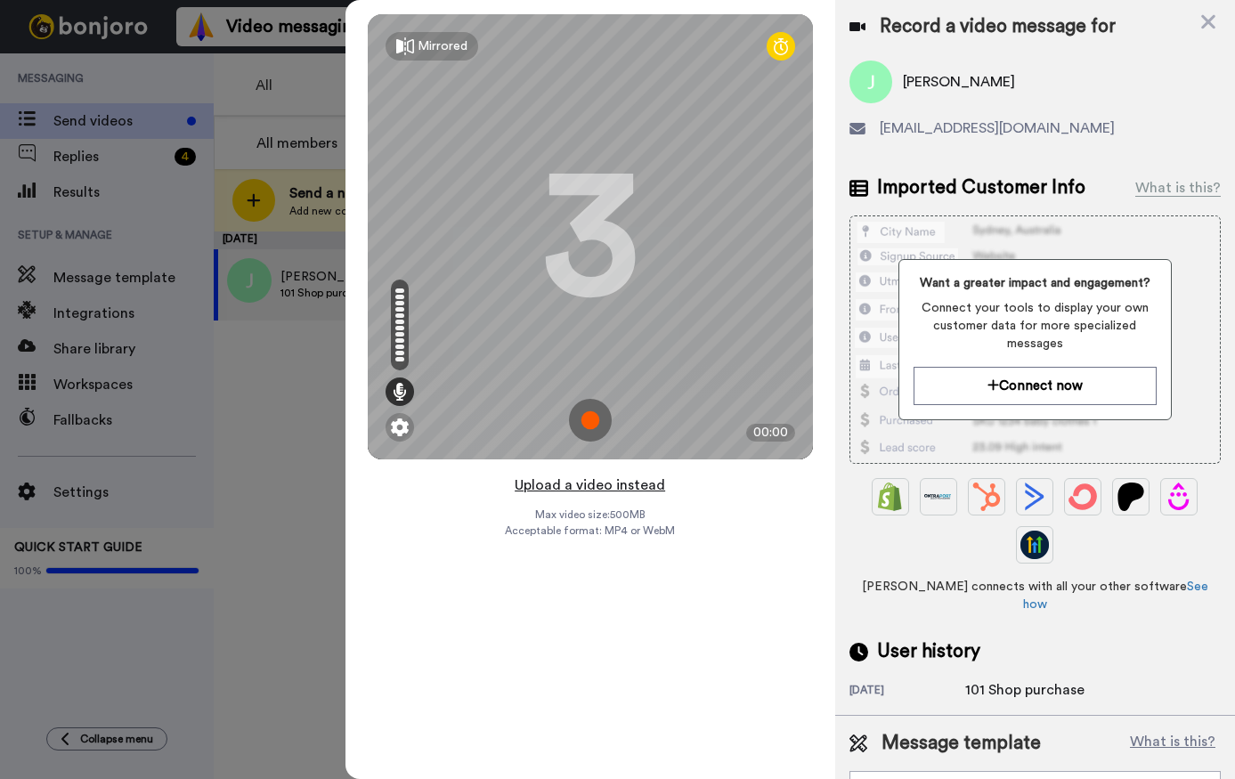
click at [612, 489] on button "Upload a video instead" at bounding box center [589, 485] width 161 height 23
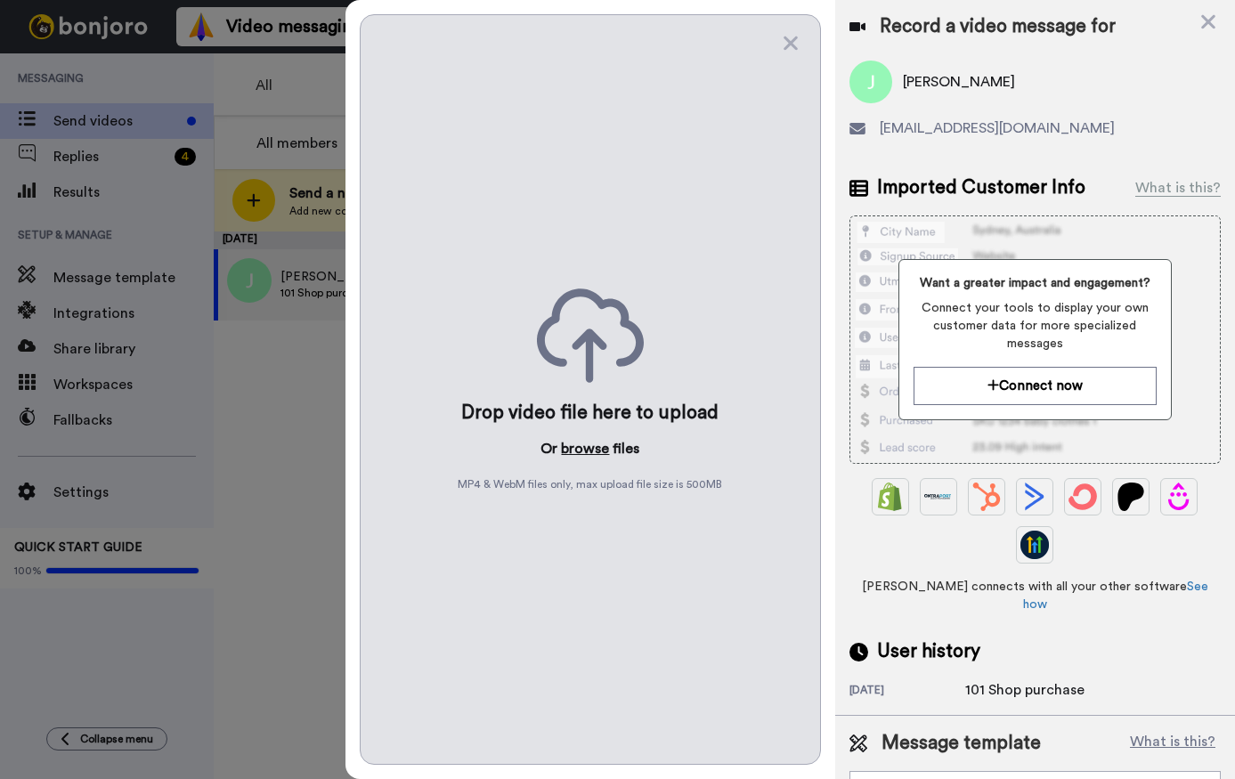
click at [593, 452] on button "browse" at bounding box center [585, 448] width 48 height 21
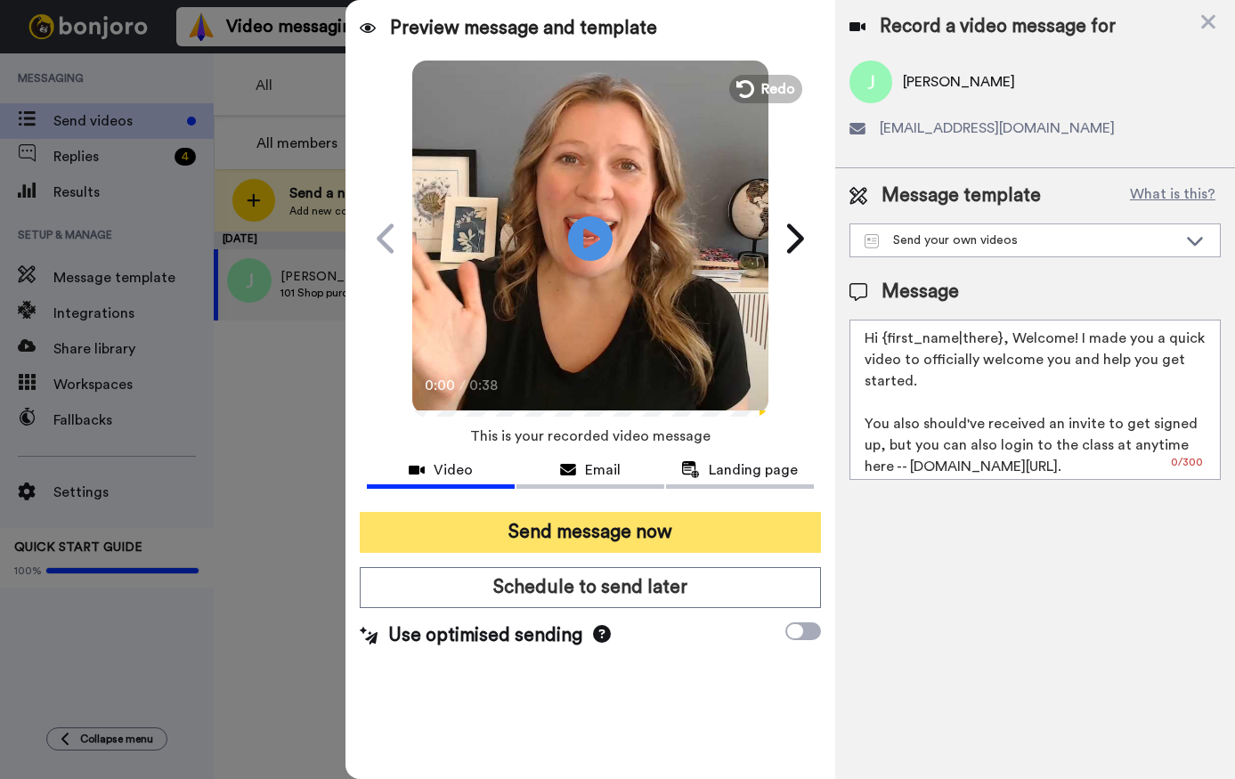
click at [644, 529] on button "Send message now" at bounding box center [590, 532] width 460 height 41
